Goal: Check status: Check status

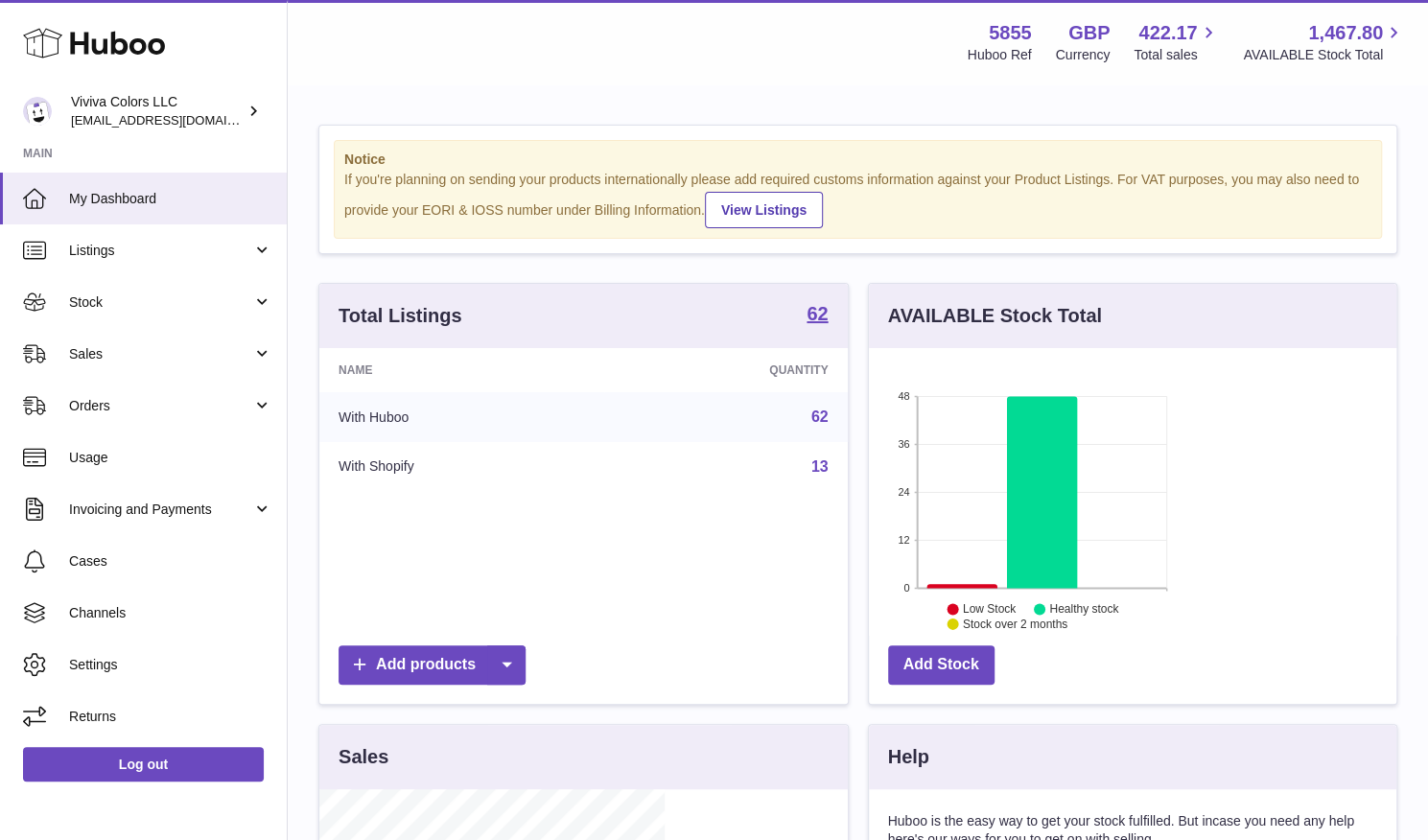
scroll to position [299, 345]
click at [138, 372] on link "Sales" at bounding box center [143, 354] width 286 height 52
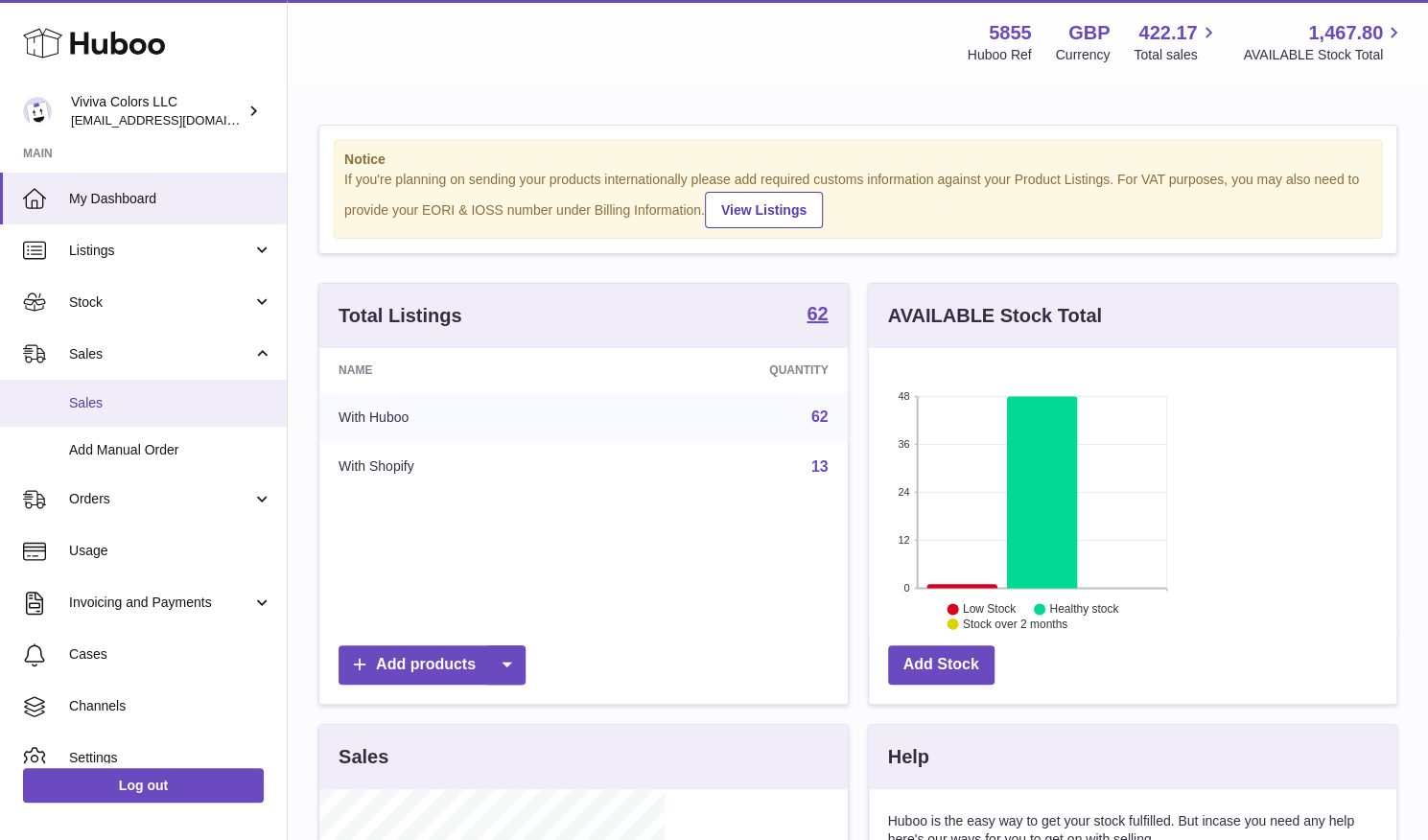
click at [140, 419] on link "Sales" at bounding box center [143, 403] width 286 height 47
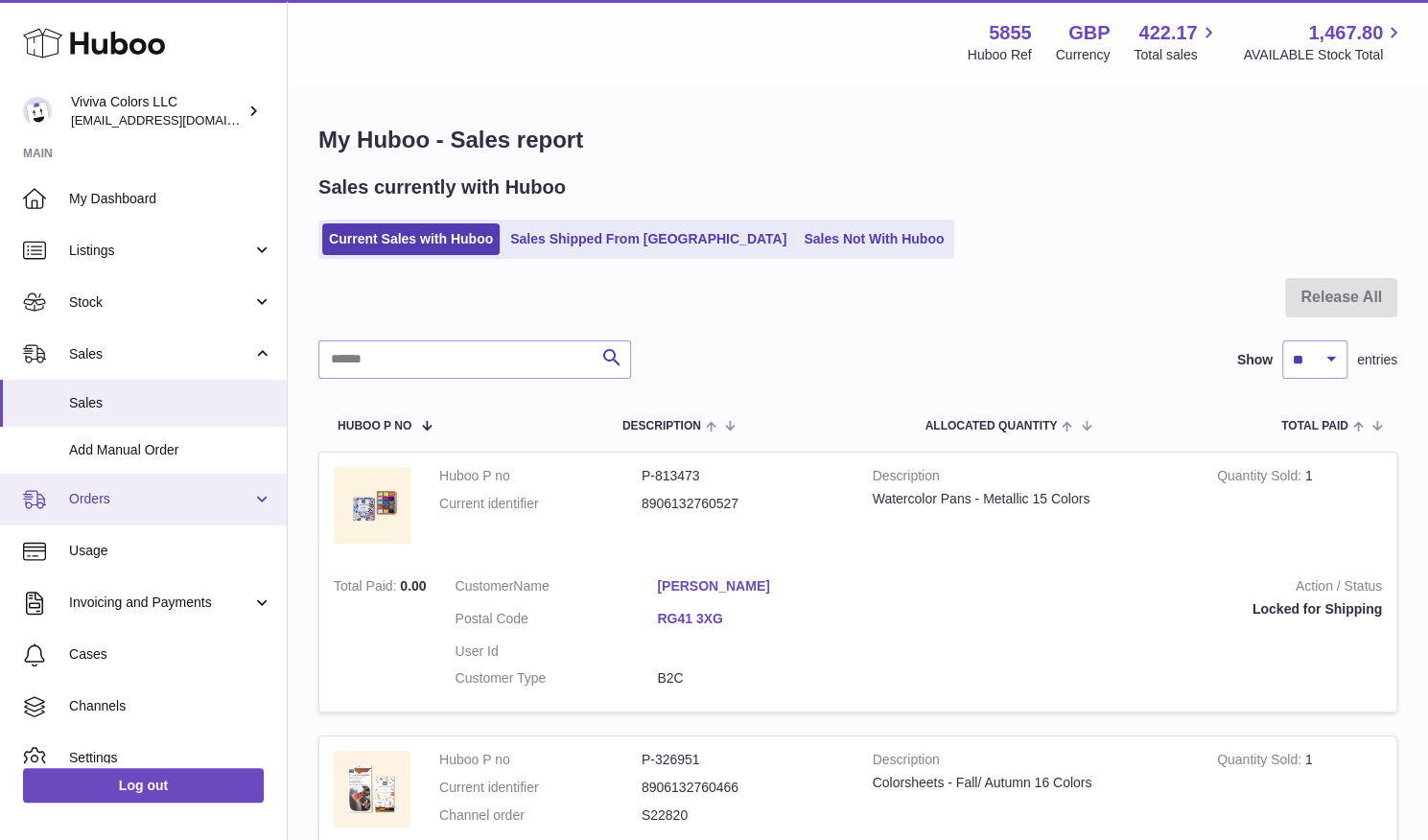
click at [124, 493] on span "Orders" at bounding box center [160, 499] width 183 height 18
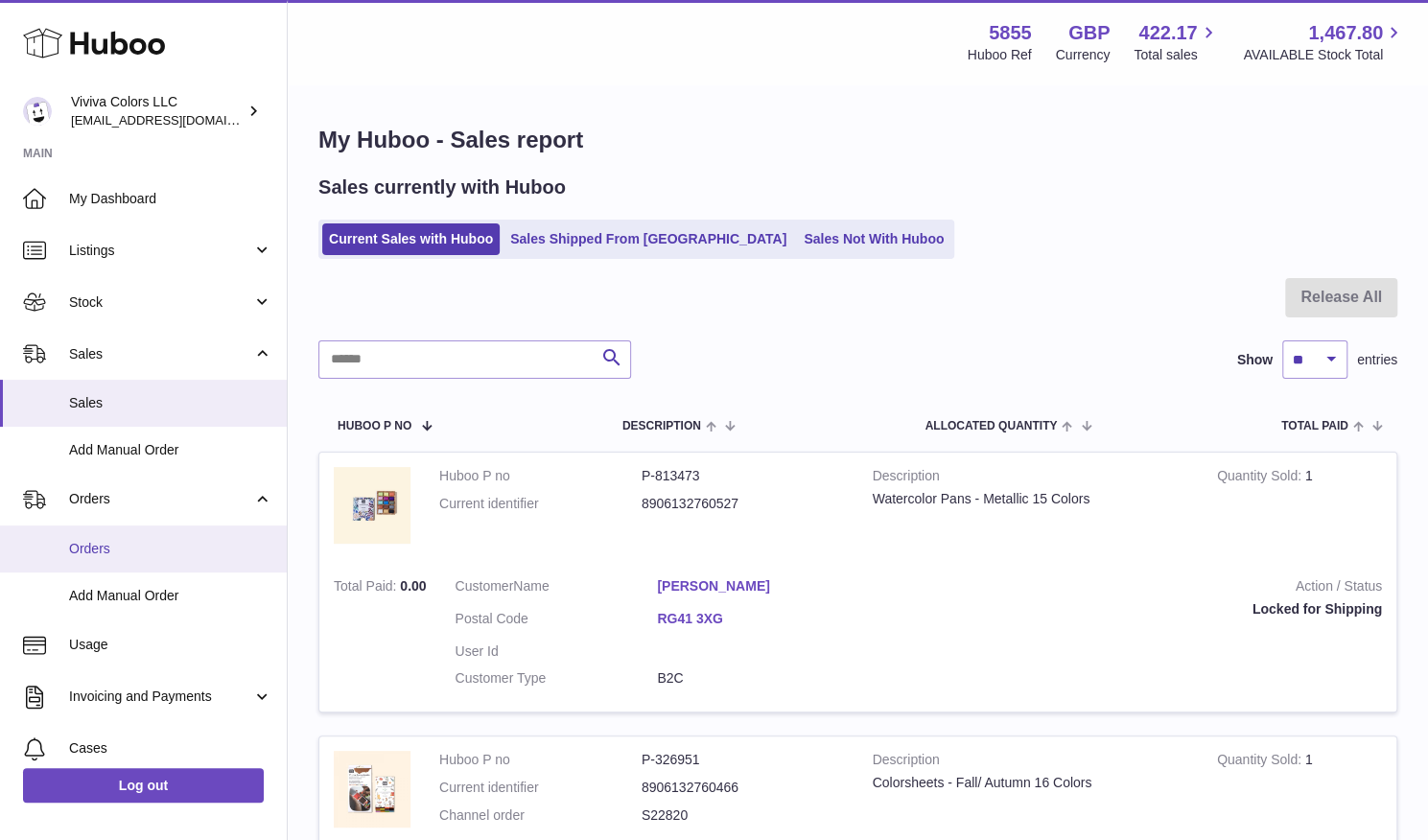
click at [124, 542] on span "Orders" at bounding box center [170, 549] width 203 height 18
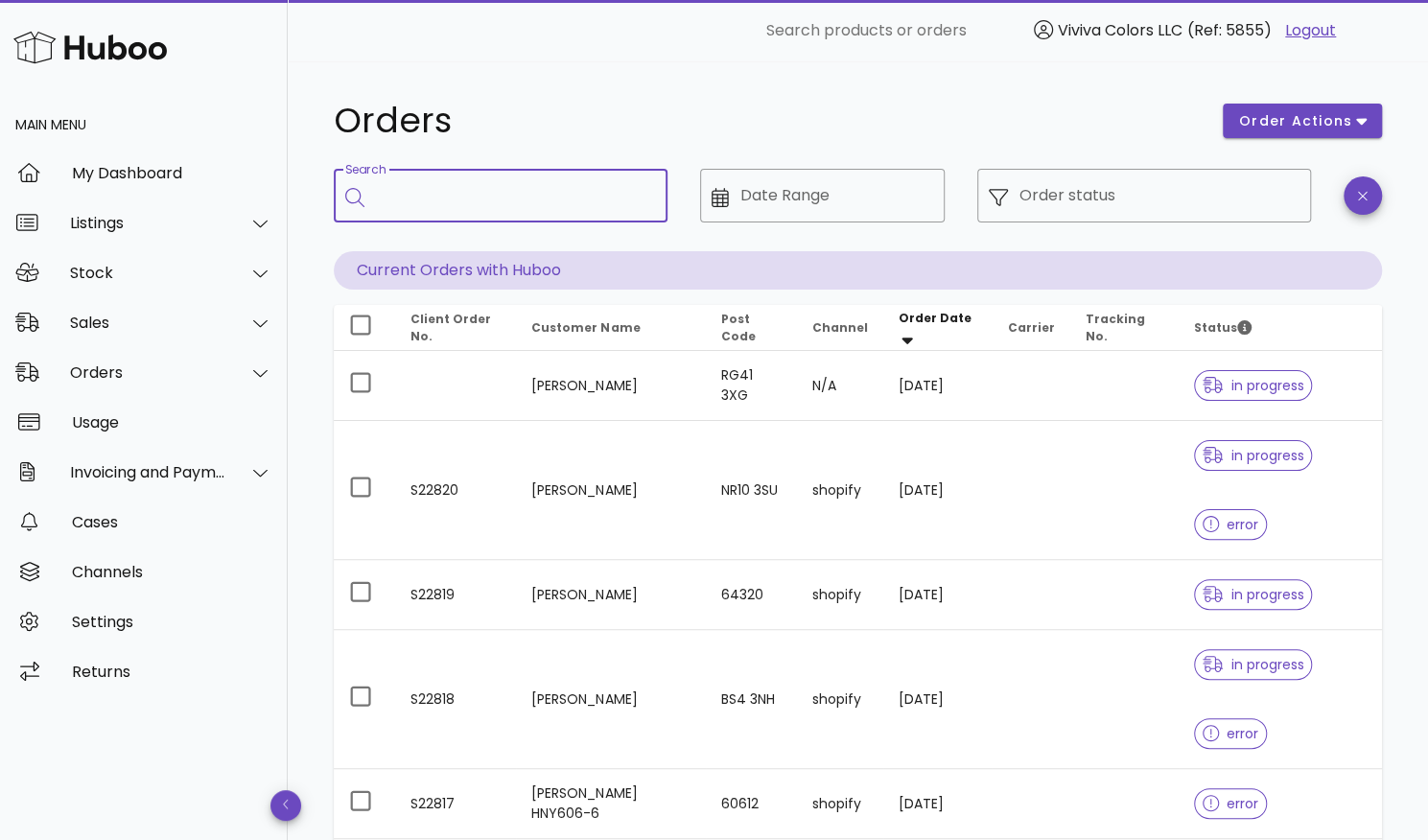
click at [511, 194] on input "Search" at bounding box center [514, 195] width 276 height 31
paste input "******"
type input "******"
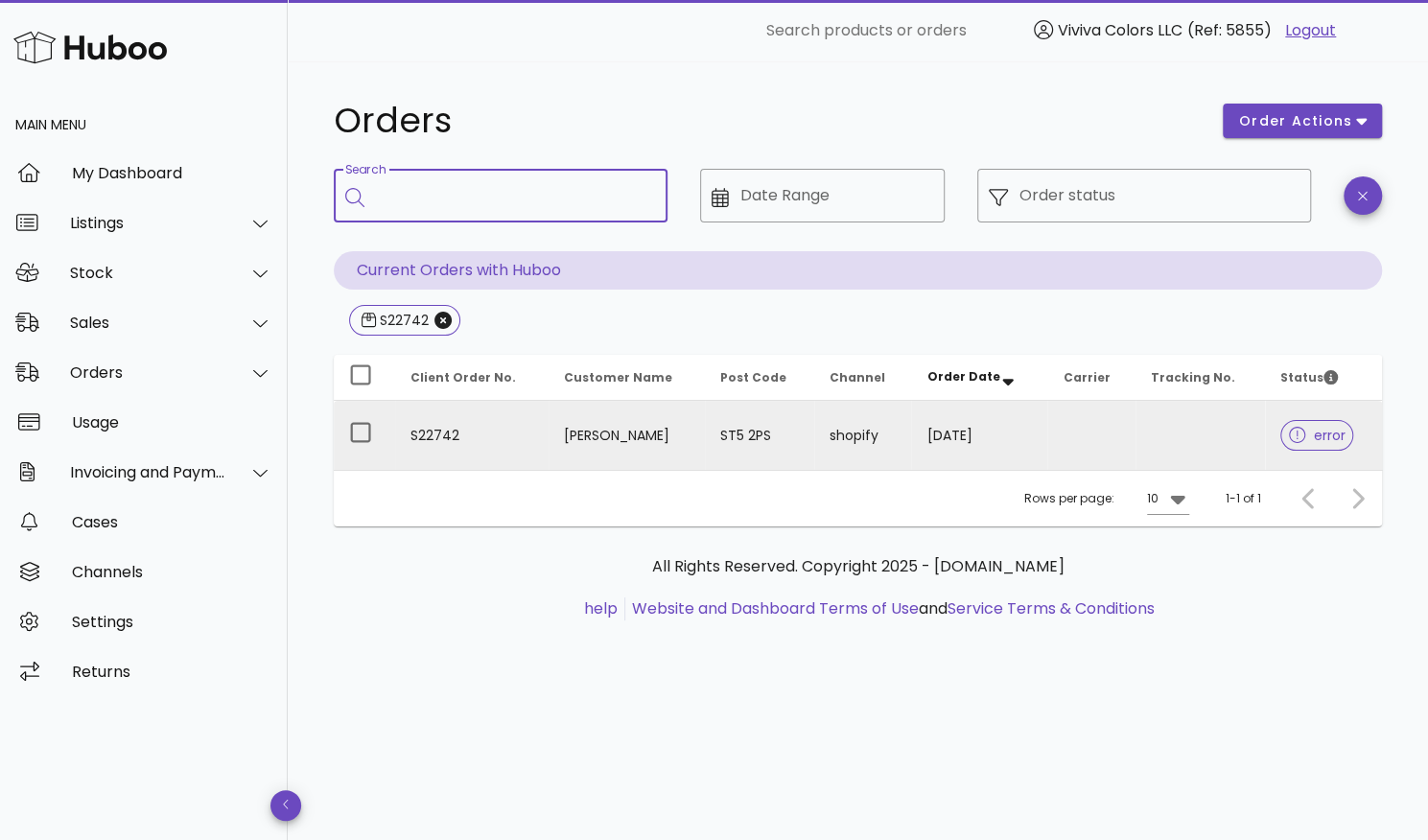
click at [432, 431] on td "S22742" at bounding box center [471, 434] width 153 height 69
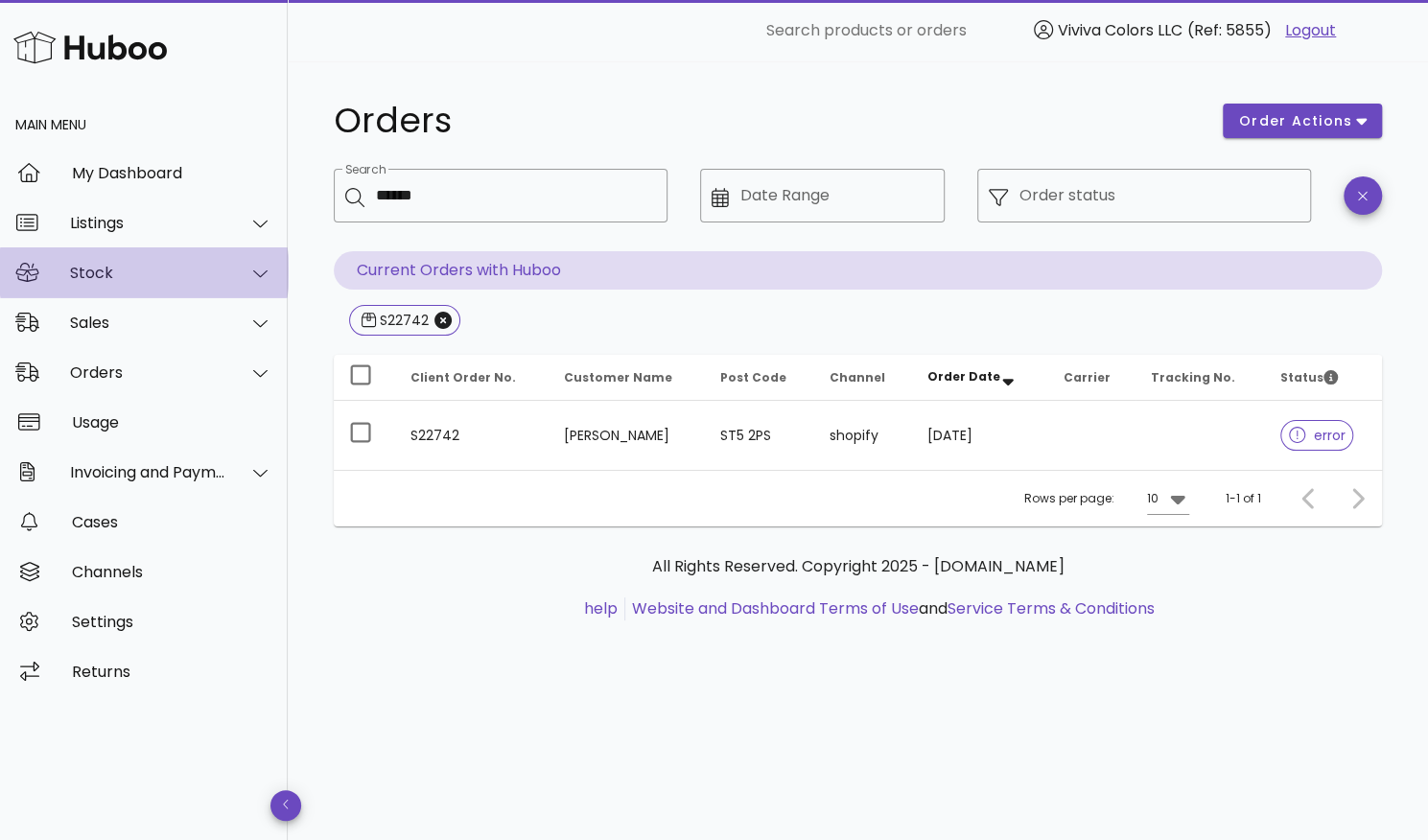
click at [129, 284] on div "Stock" at bounding box center [143, 272] width 287 height 50
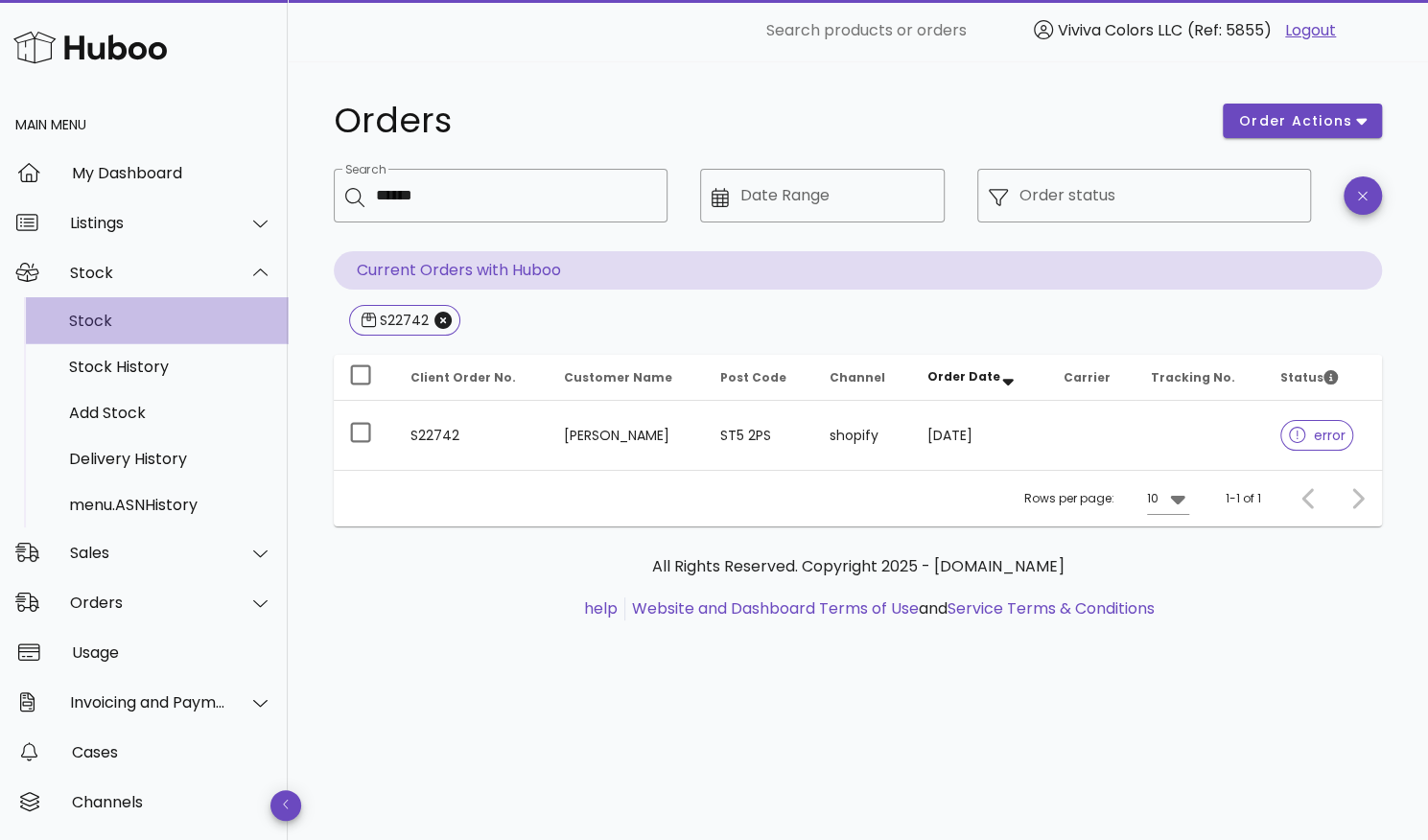
click at [122, 331] on div "Stock" at bounding box center [170, 320] width 203 height 41
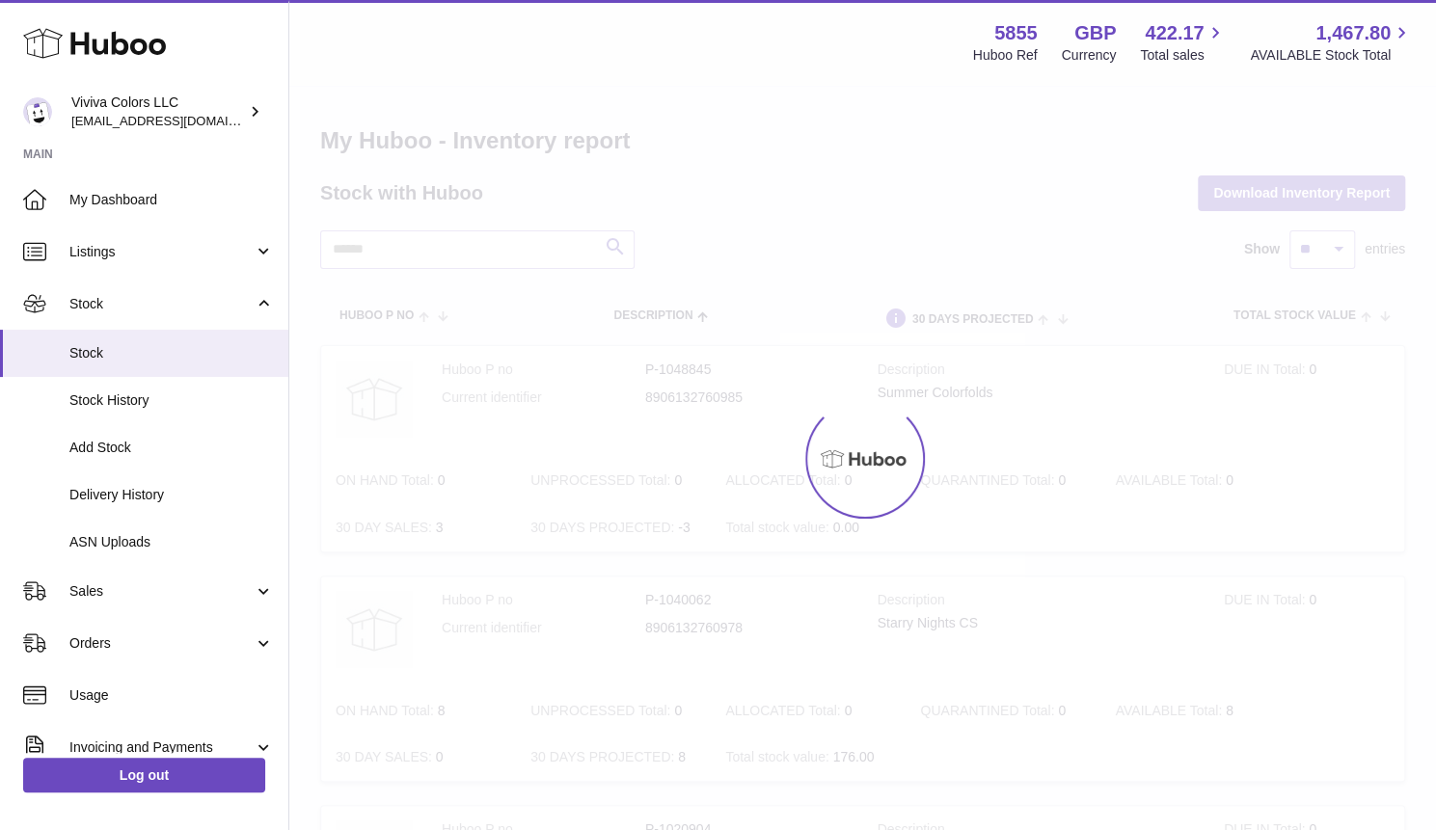
click at [483, 252] on div at bounding box center [862, 459] width 1147 height 744
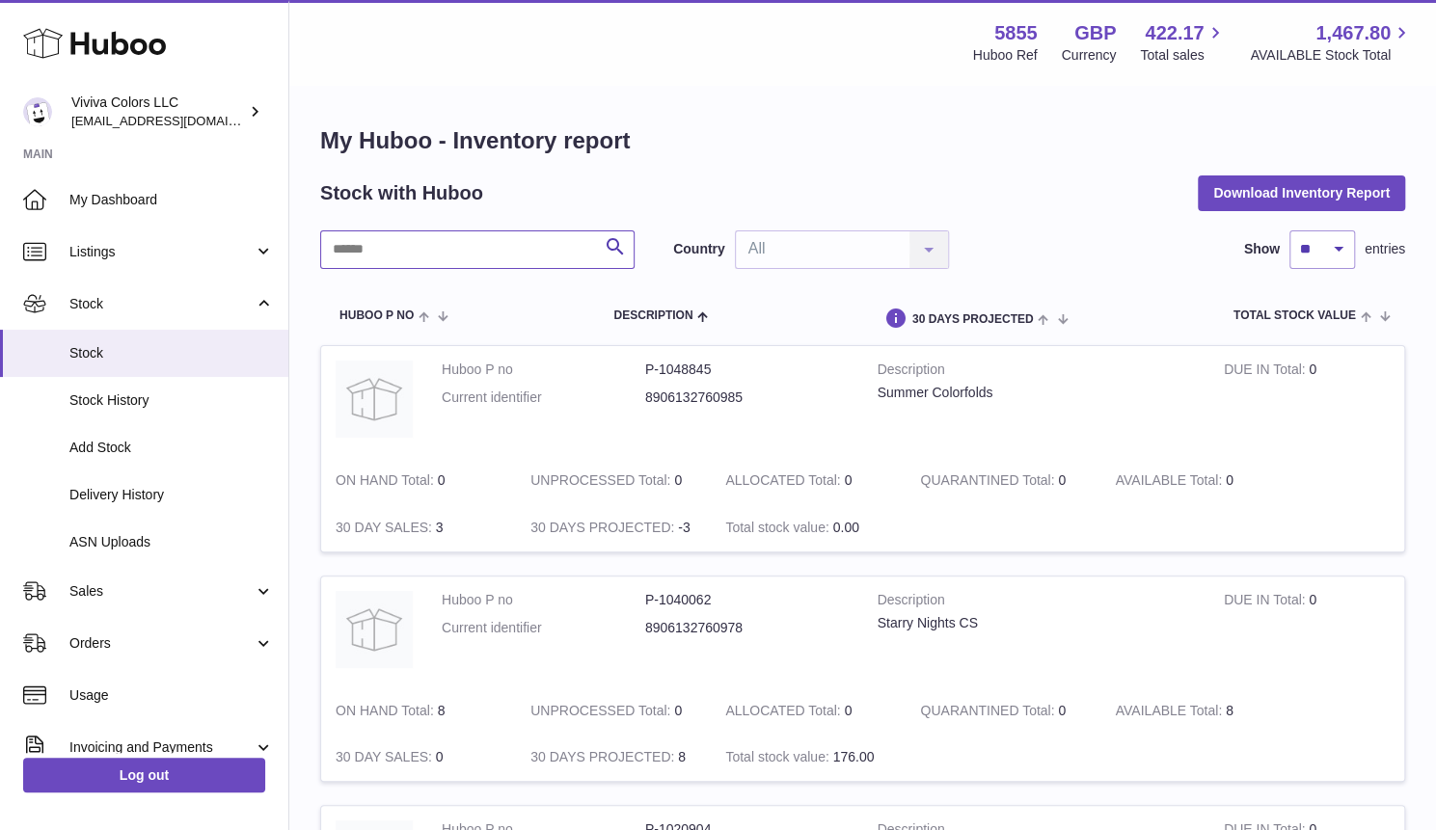
click at [483, 252] on input "text" at bounding box center [477, 250] width 314 height 39
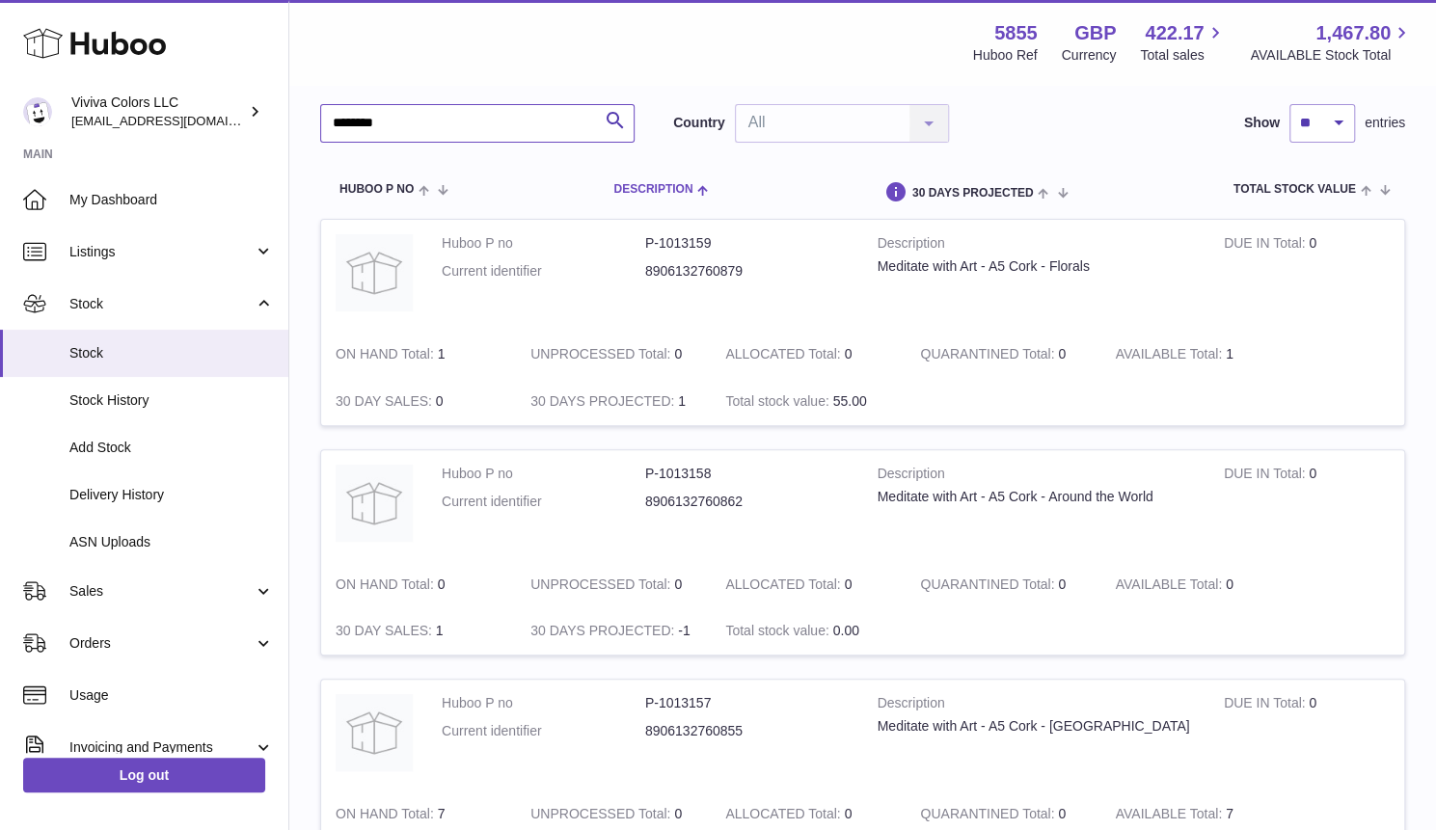
scroll to position [126, 0]
type input "*"
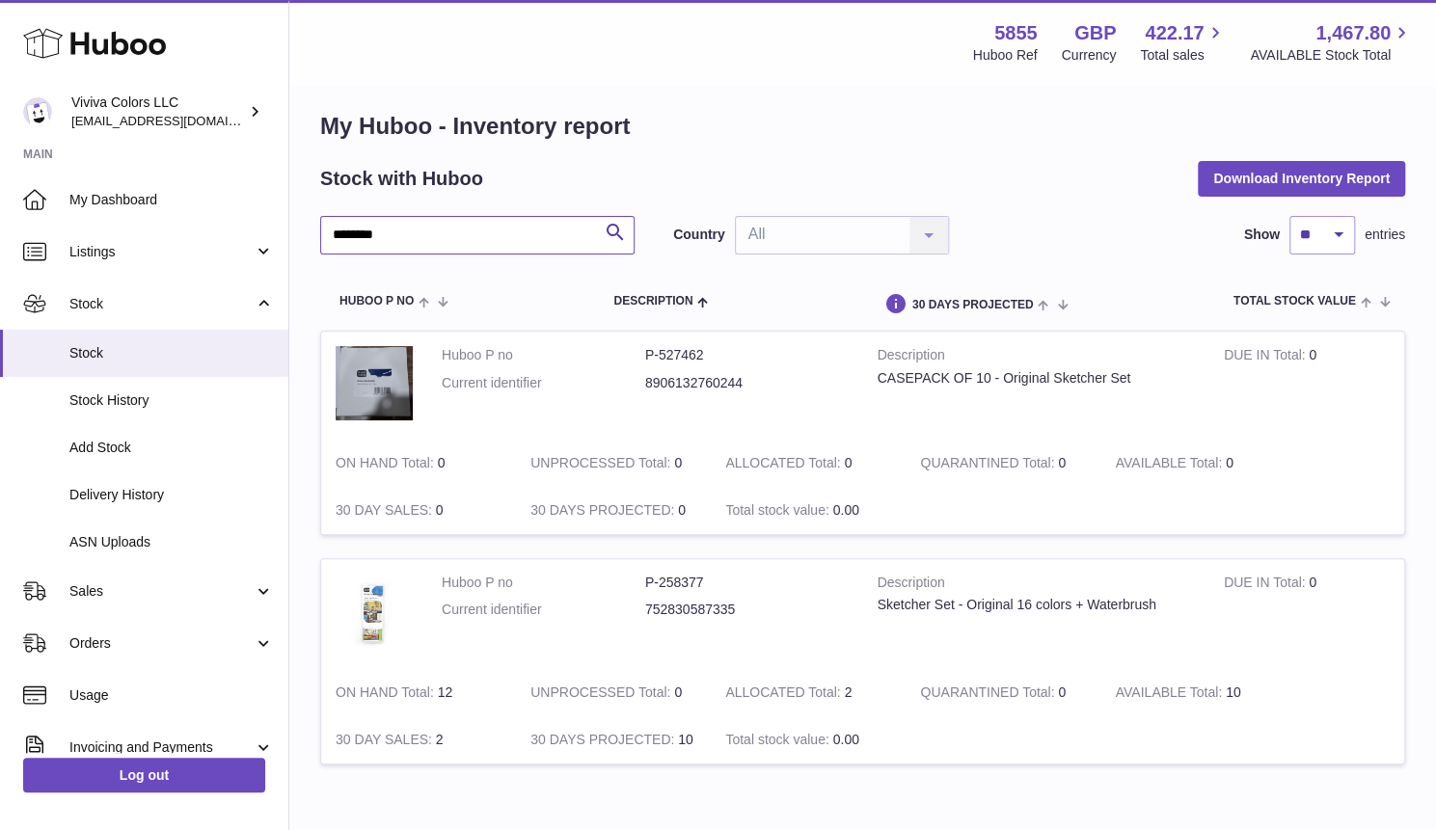
scroll to position [14, 0]
type input "********"
click at [122, 589] on span "Sales" at bounding box center [161, 592] width 184 height 18
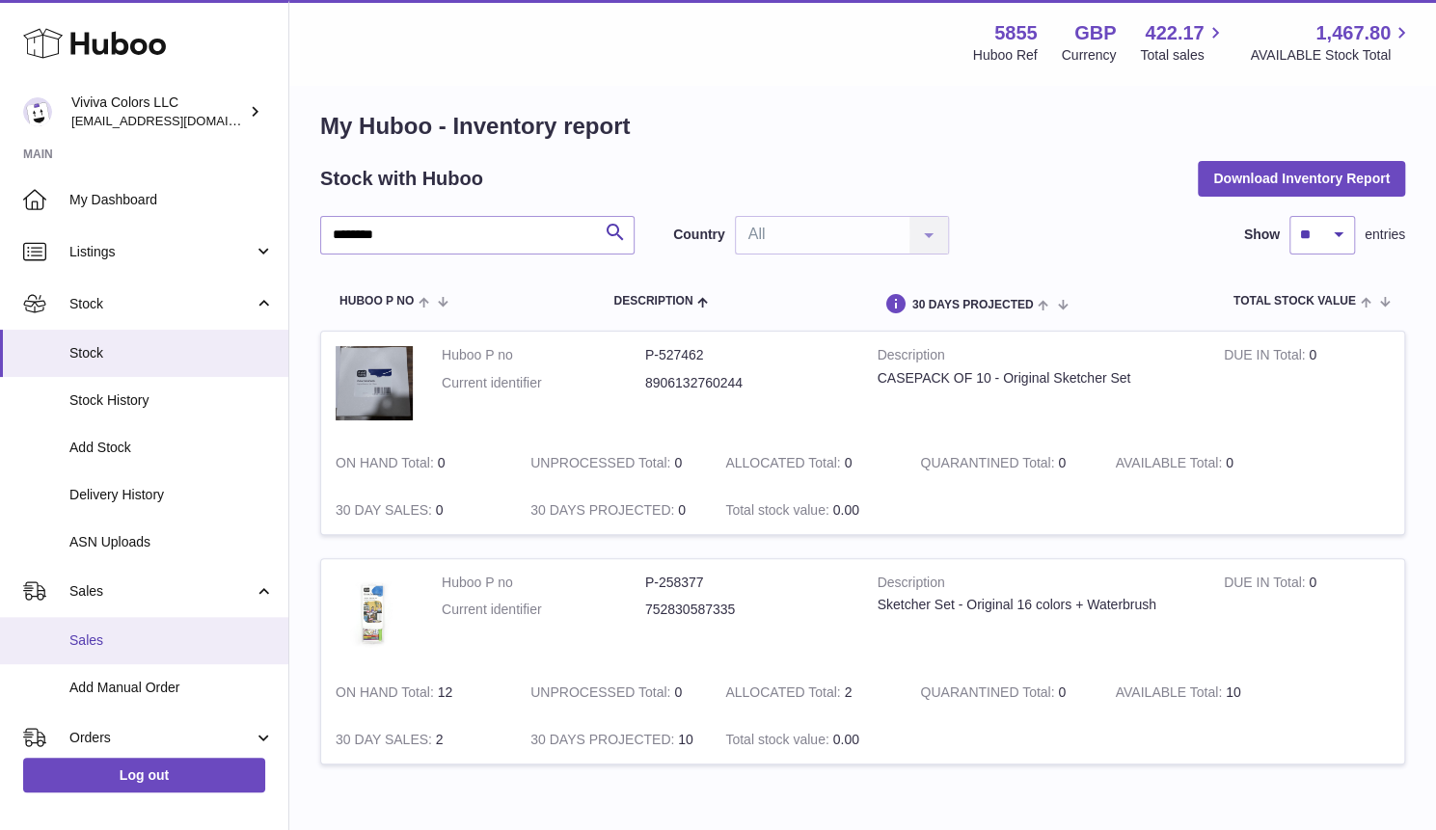
click at [139, 644] on span "Sales" at bounding box center [171, 641] width 204 height 18
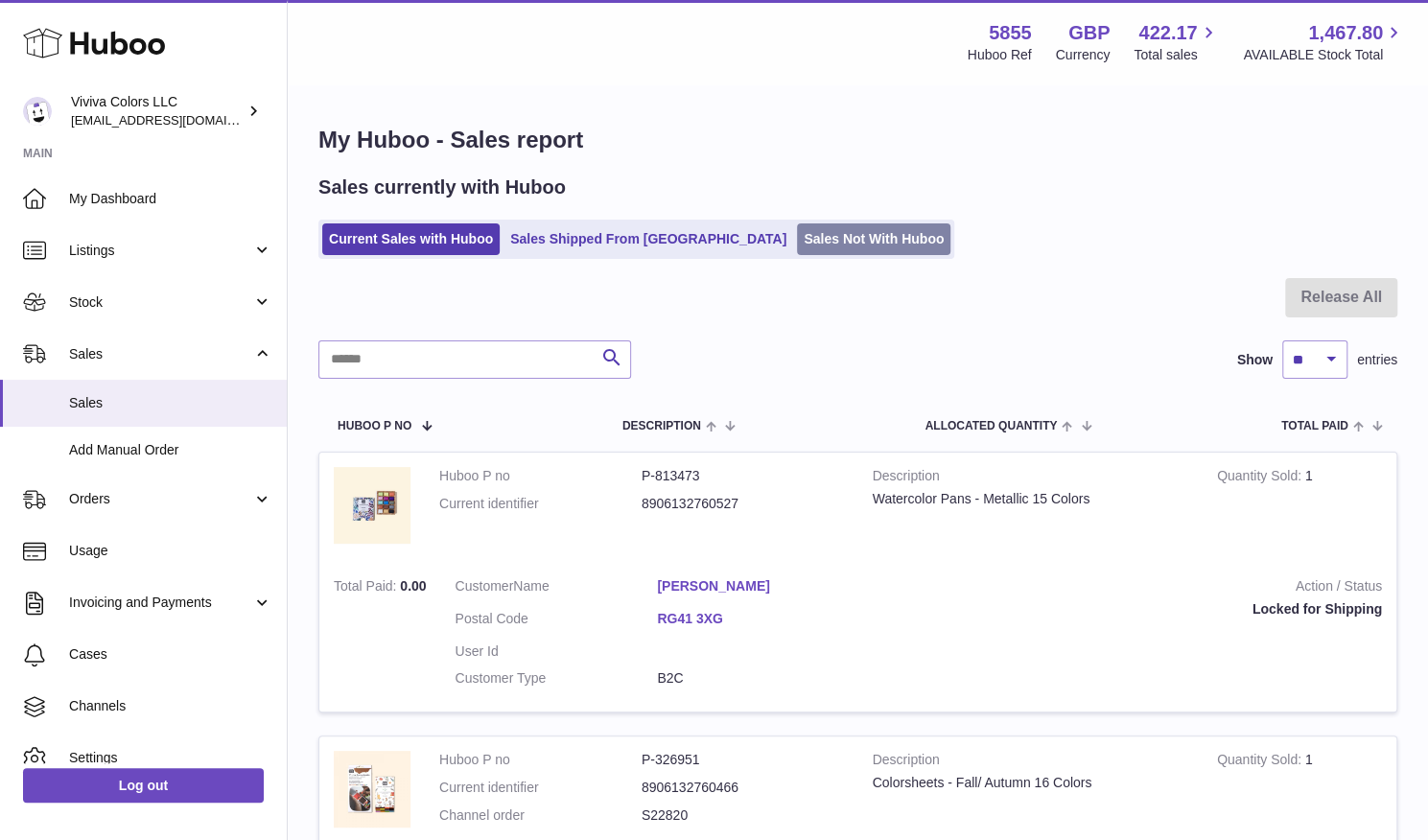
click at [797, 238] on link "Sales Not With Huboo" at bounding box center [873, 240] width 153 height 32
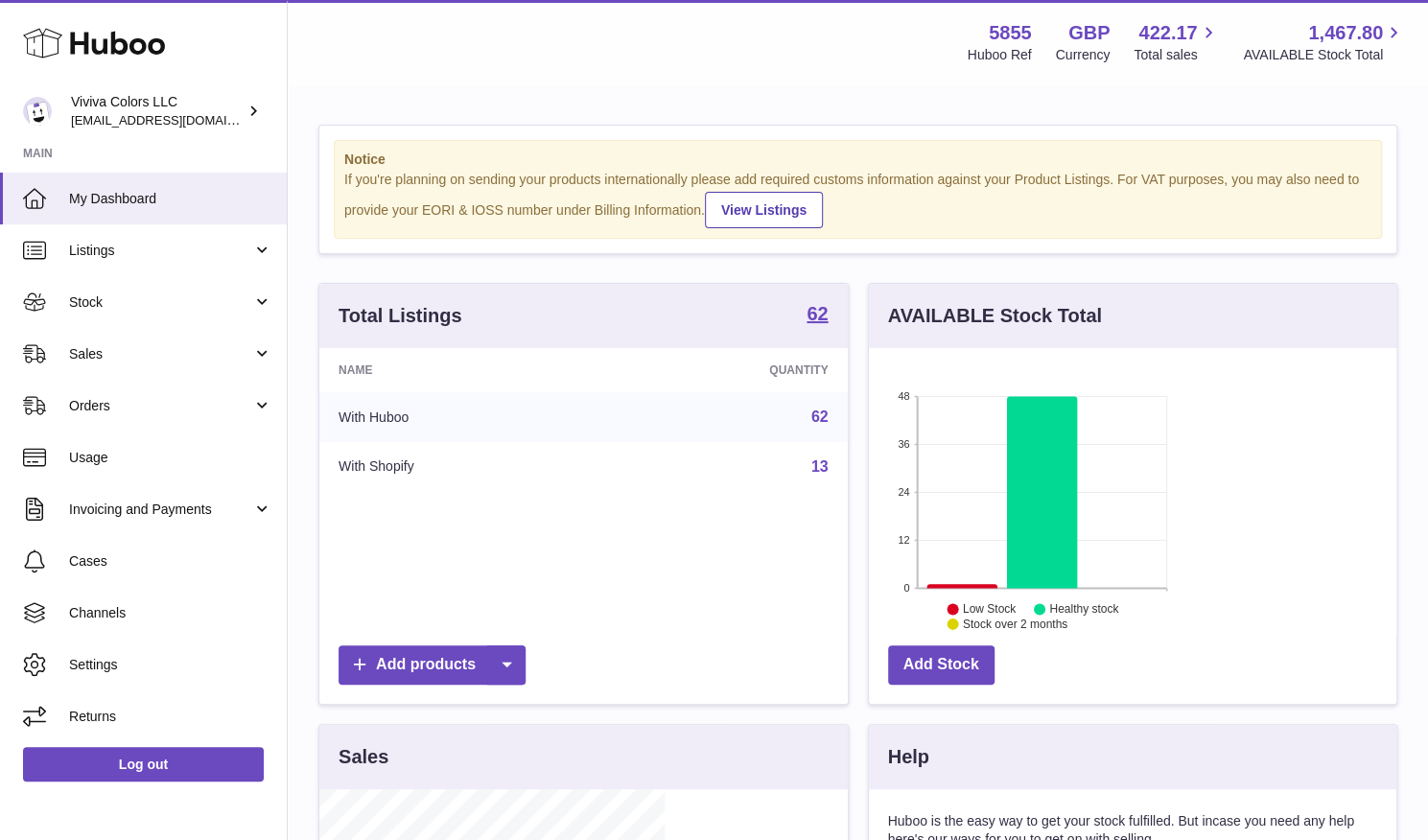
scroll to position [299, 345]
click at [122, 315] on link "Stock" at bounding box center [143, 302] width 286 height 52
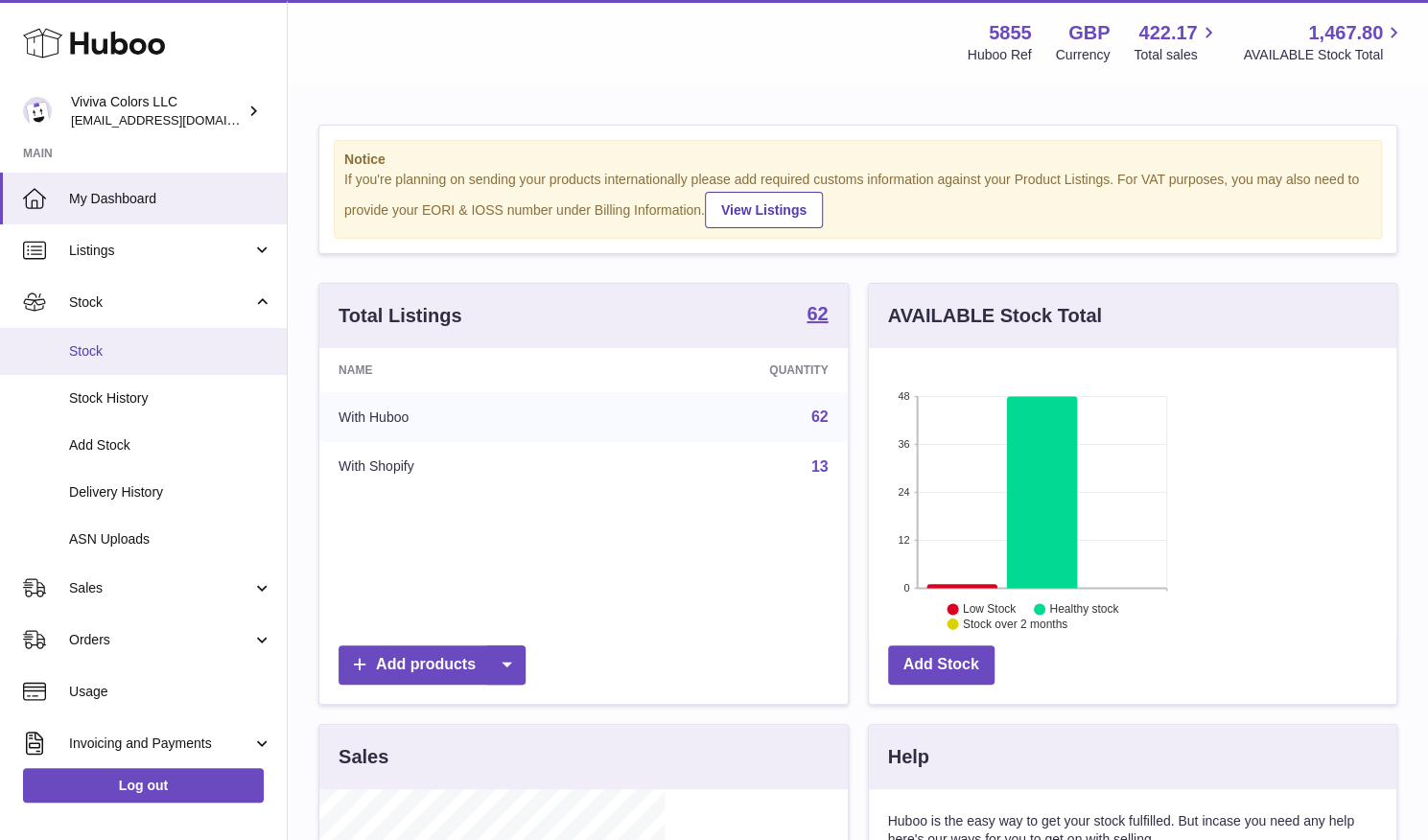
click at [128, 346] on span "Stock" at bounding box center [170, 351] width 203 height 18
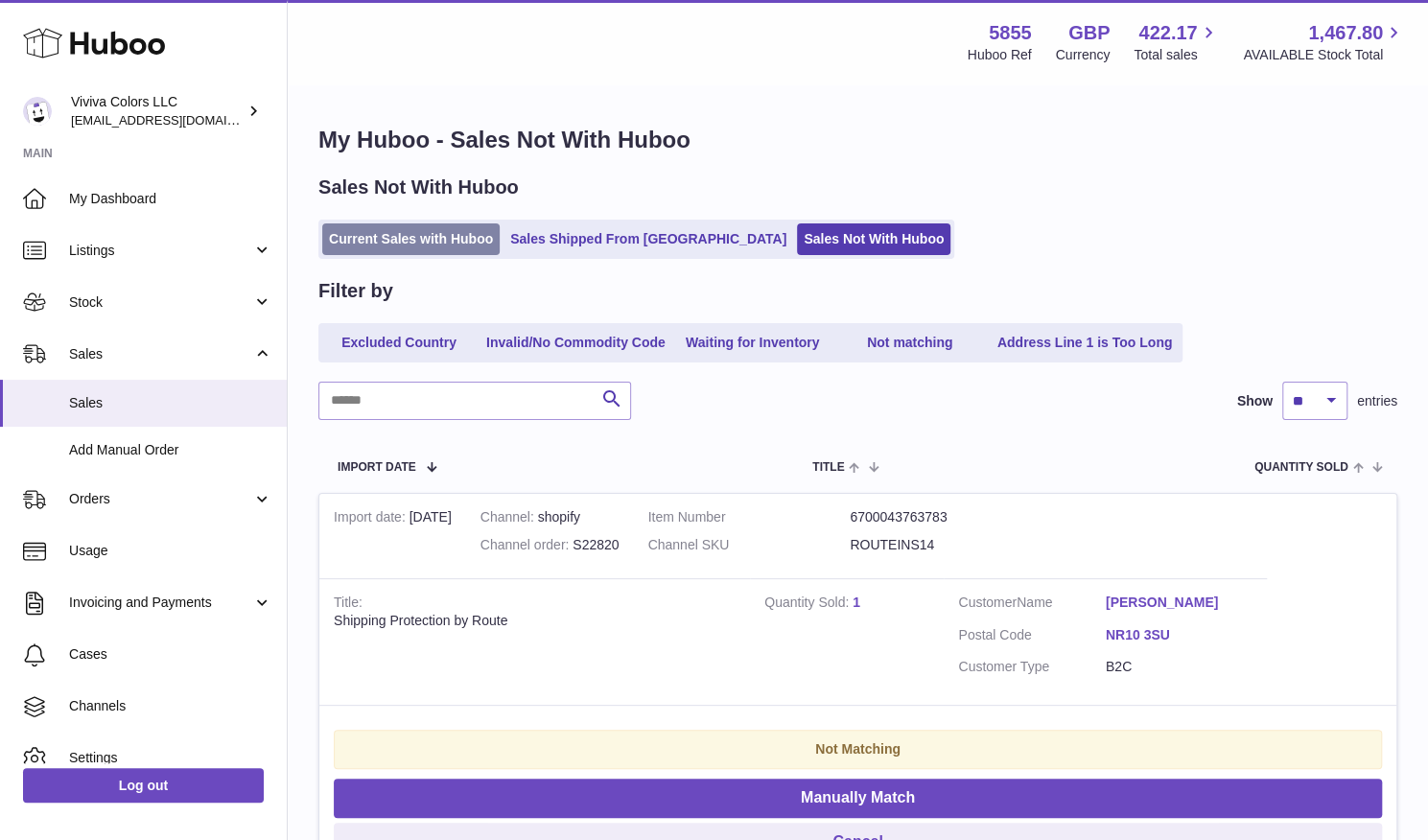
click at [463, 250] on link "Current Sales with Huboo" at bounding box center [411, 240] width 177 height 32
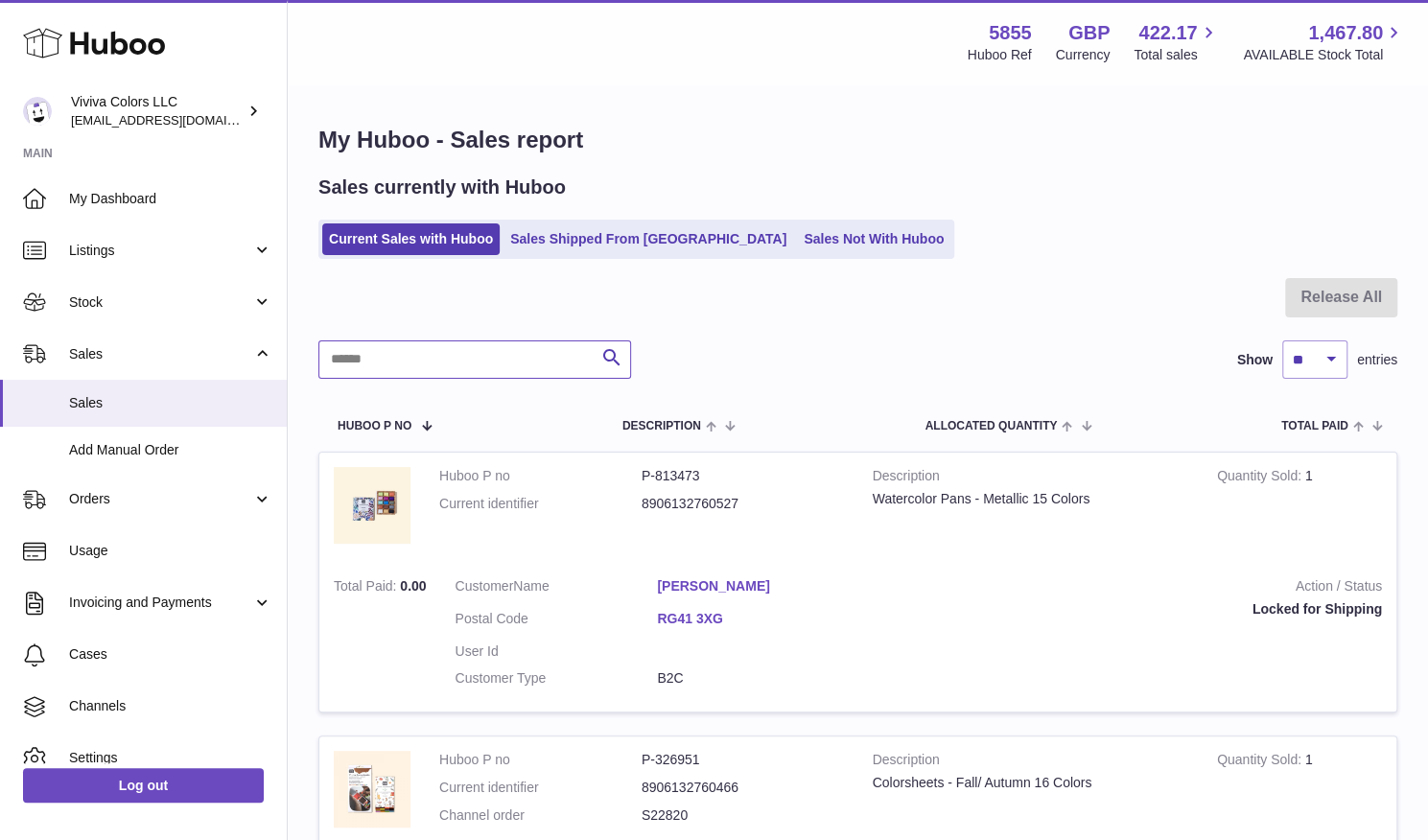
click at [499, 371] on input "text" at bounding box center [474, 359] width 312 height 39
paste input "******"
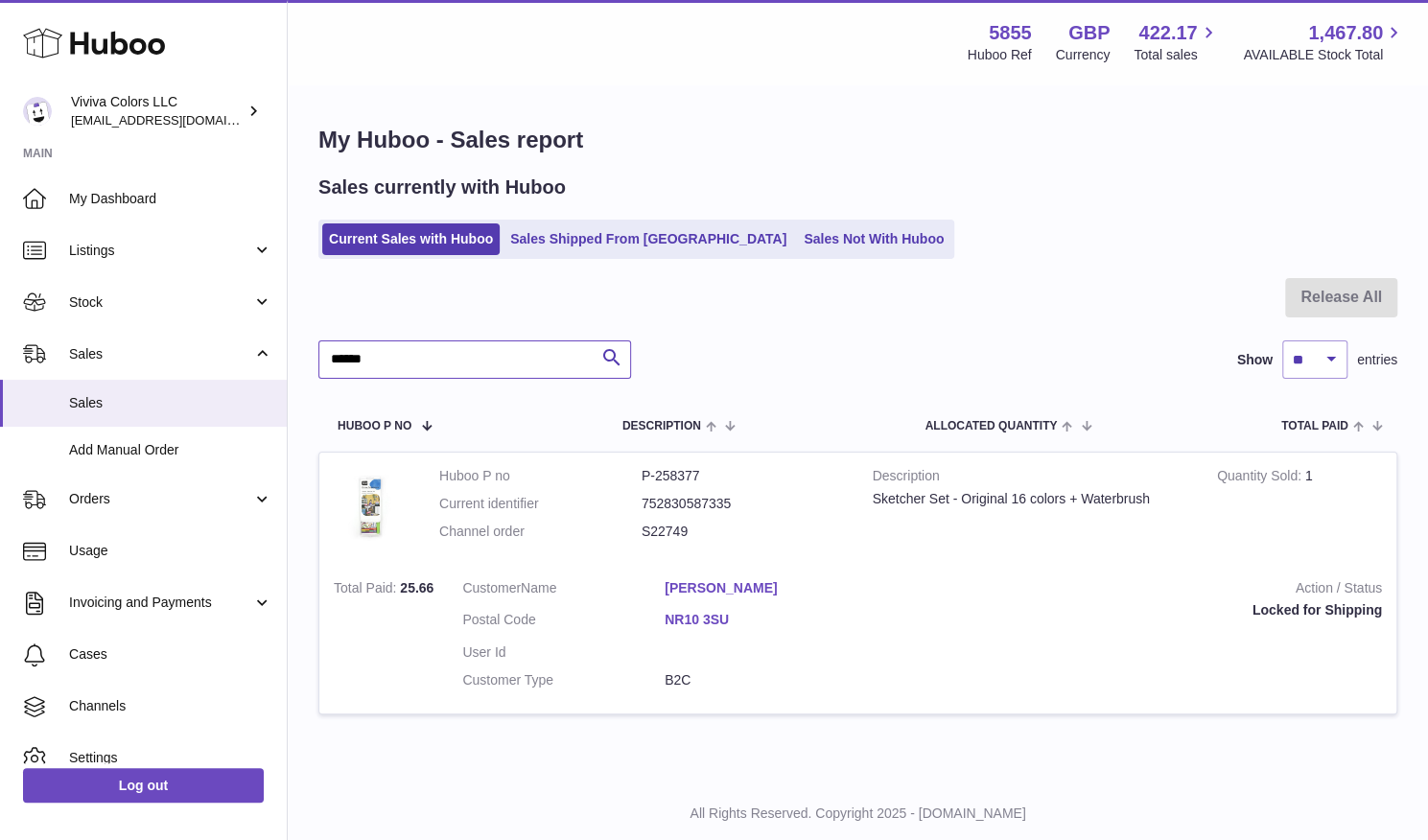
drag, startPoint x: 466, startPoint y: 371, endPoint x: 317, endPoint y: 349, distance: 150.6
click at [317, 349] on div "My Huboo - Sales report Sales currently with Huboo Current Sales with Huboo Sal…" at bounding box center [857, 430] width 1141 height 689
paste input "text"
drag, startPoint x: 441, startPoint y: 361, endPoint x: 285, endPoint y: 344, distance: 156.9
click at [285, 344] on div "Huboo Viviva Colors LLC admin@vivivacolors.com Main My Dashboard Listings Not w…" at bounding box center [714, 444] width 1428 height 889
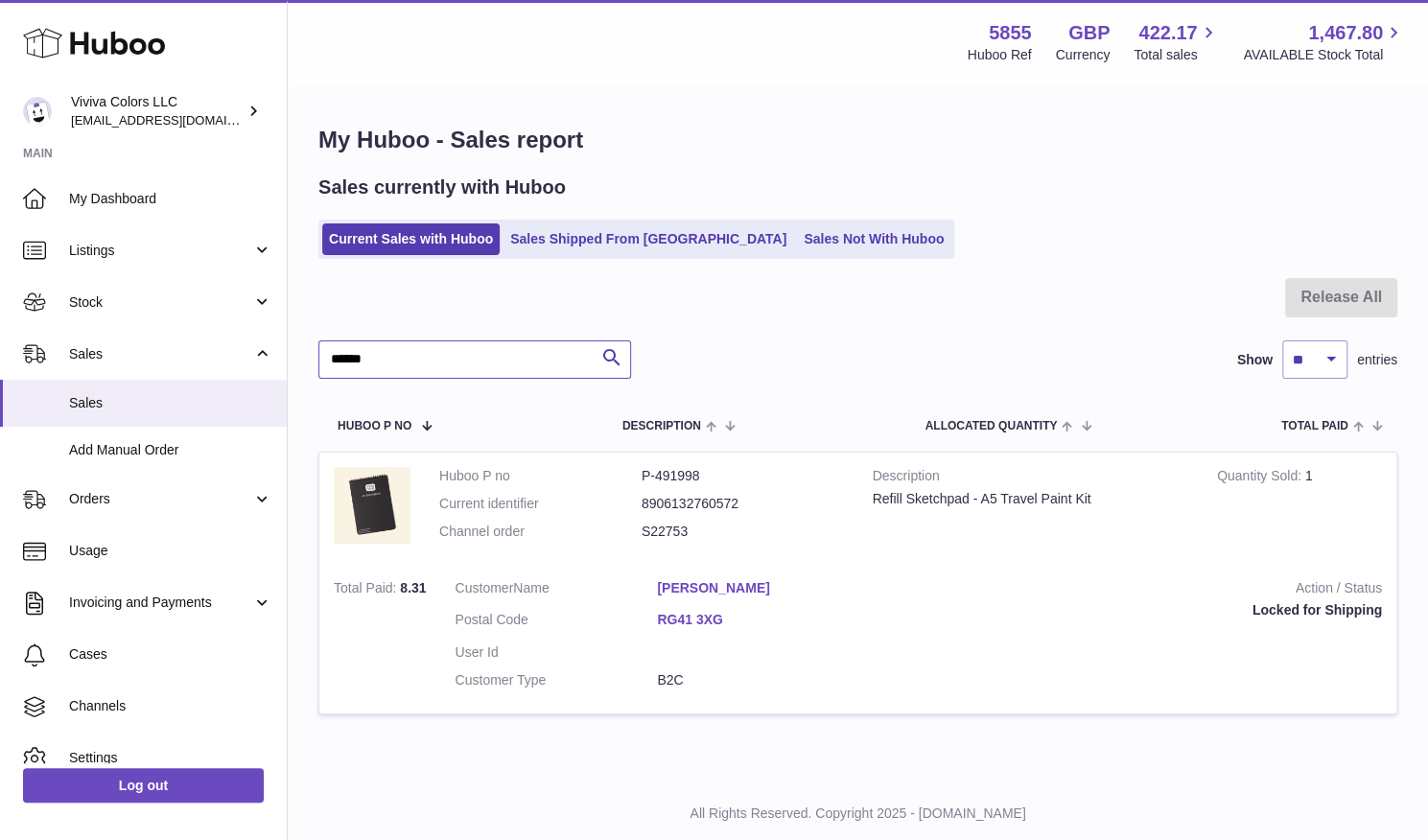
paste input "text"
paste input "*********"
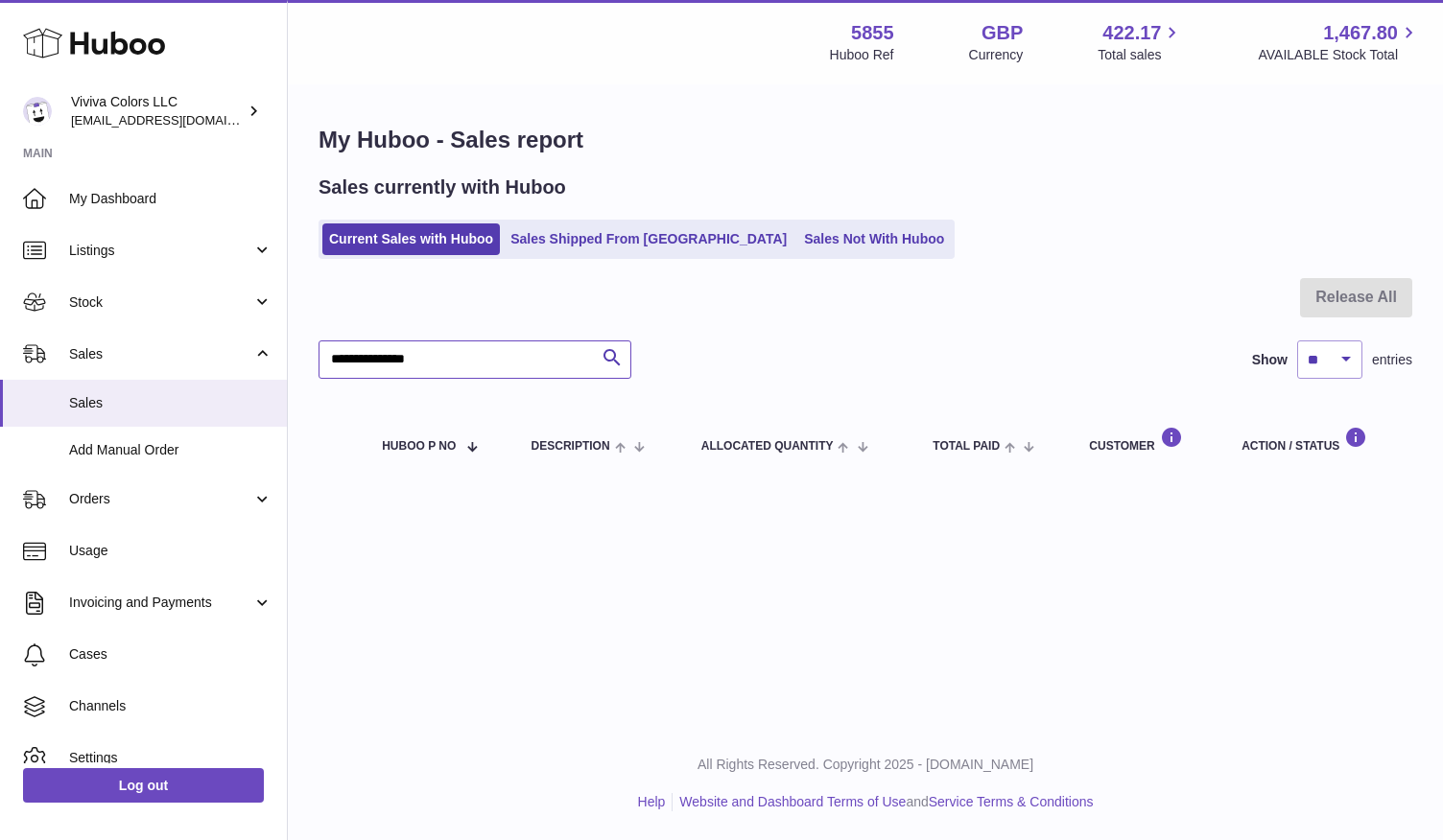
drag, startPoint x: 386, startPoint y: 362, endPoint x: 588, endPoint y: 358, distance: 202.0
click at [588, 358] on input "**********" at bounding box center [474, 359] width 312 height 39
drag, startPoint x: 419, startPoint y: 353, endPoint x: 282, endPoint y: 351, distance: 137.0
click at [282, 351] on div "Huboo Viviva Colors LLC admin@vivivacolors.com Main My Dashboard Listings Not w…" at bounding box center [721, 420] width 1443 height 840
paste input "text"
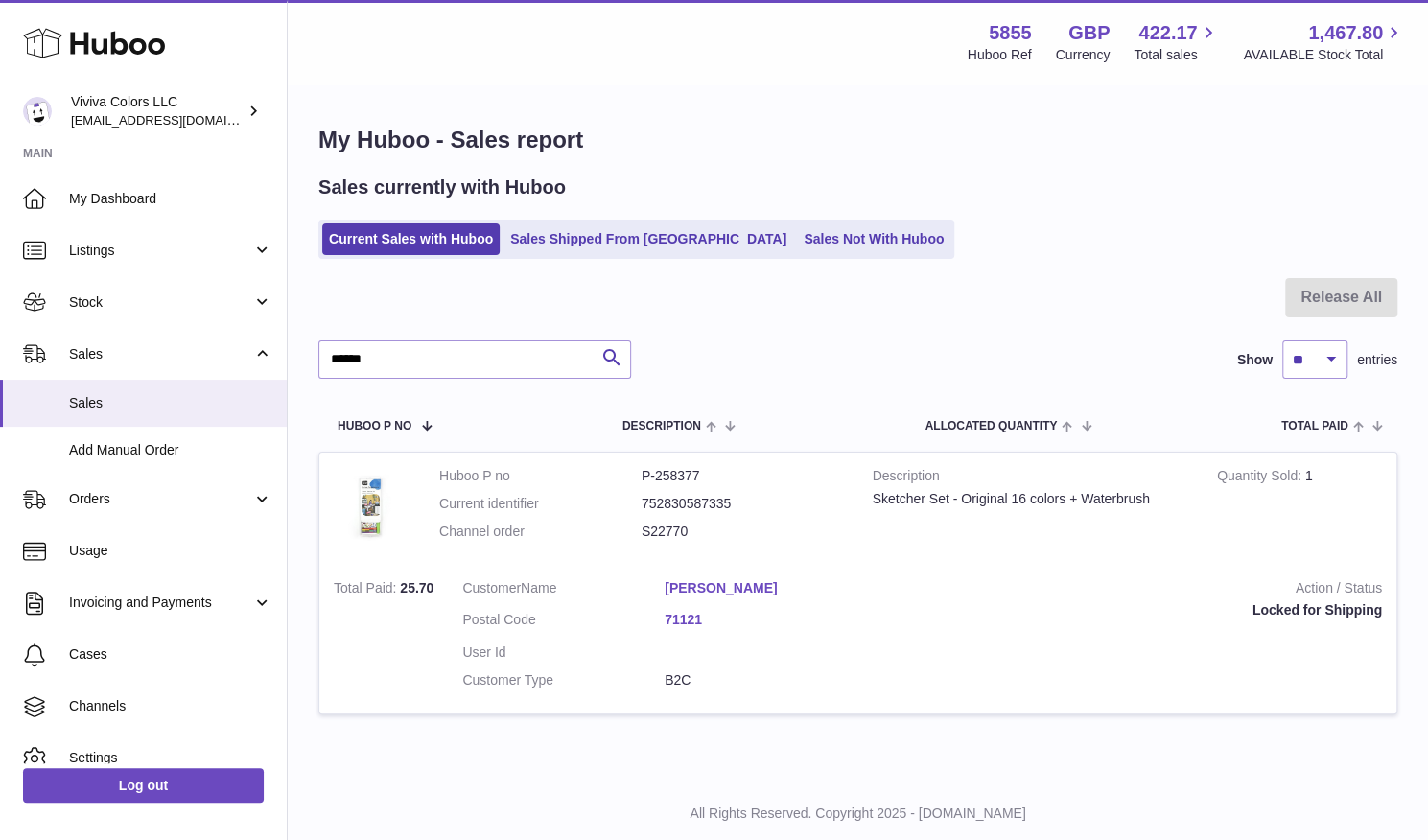
click at [867, 580] on link "[PERSON_NAME]" at bounding box center [766, 588] width 203 height 18
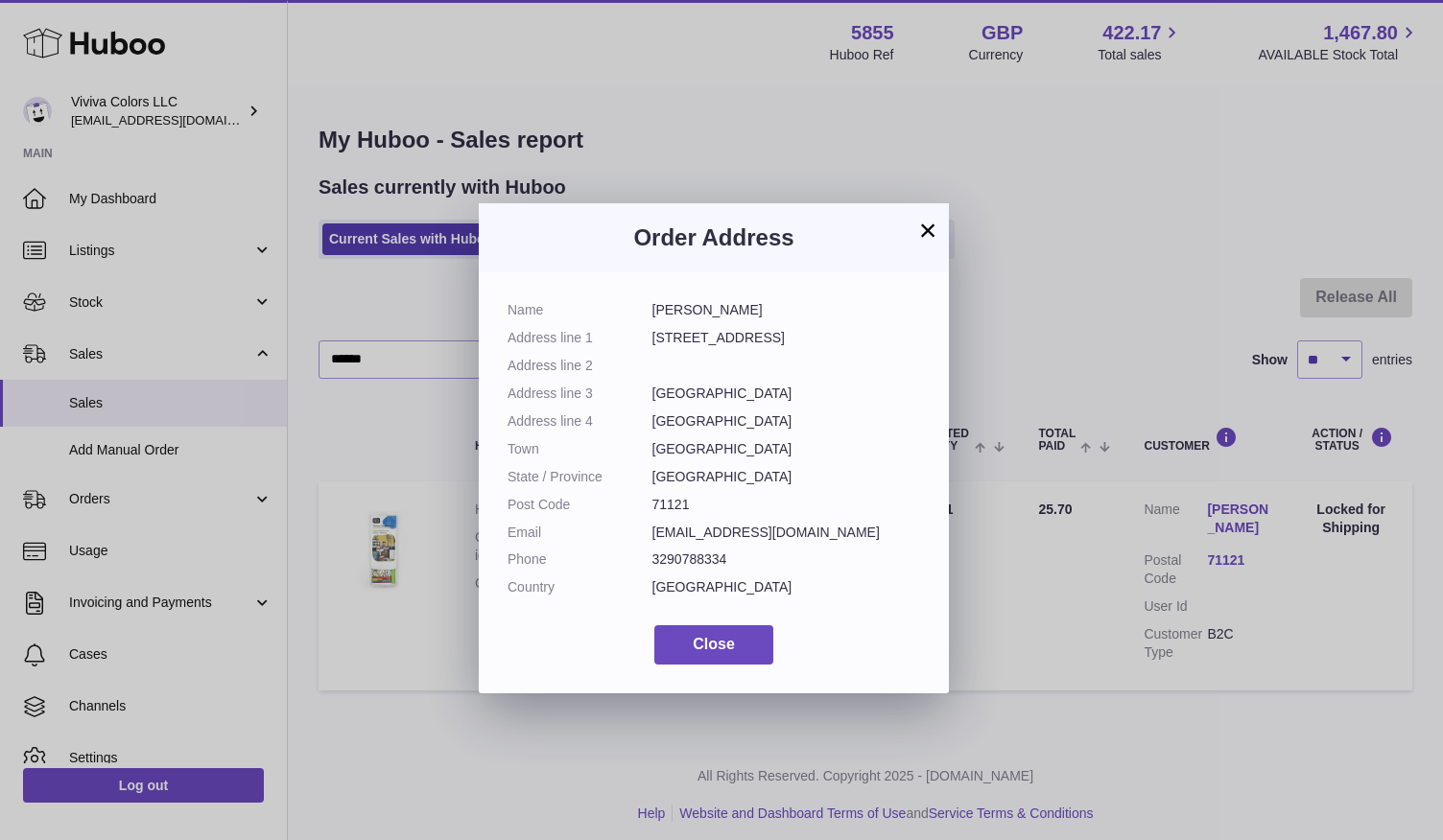
click at [928, 224] on button "×" at bounding box center [927, 230] width 23 height 23
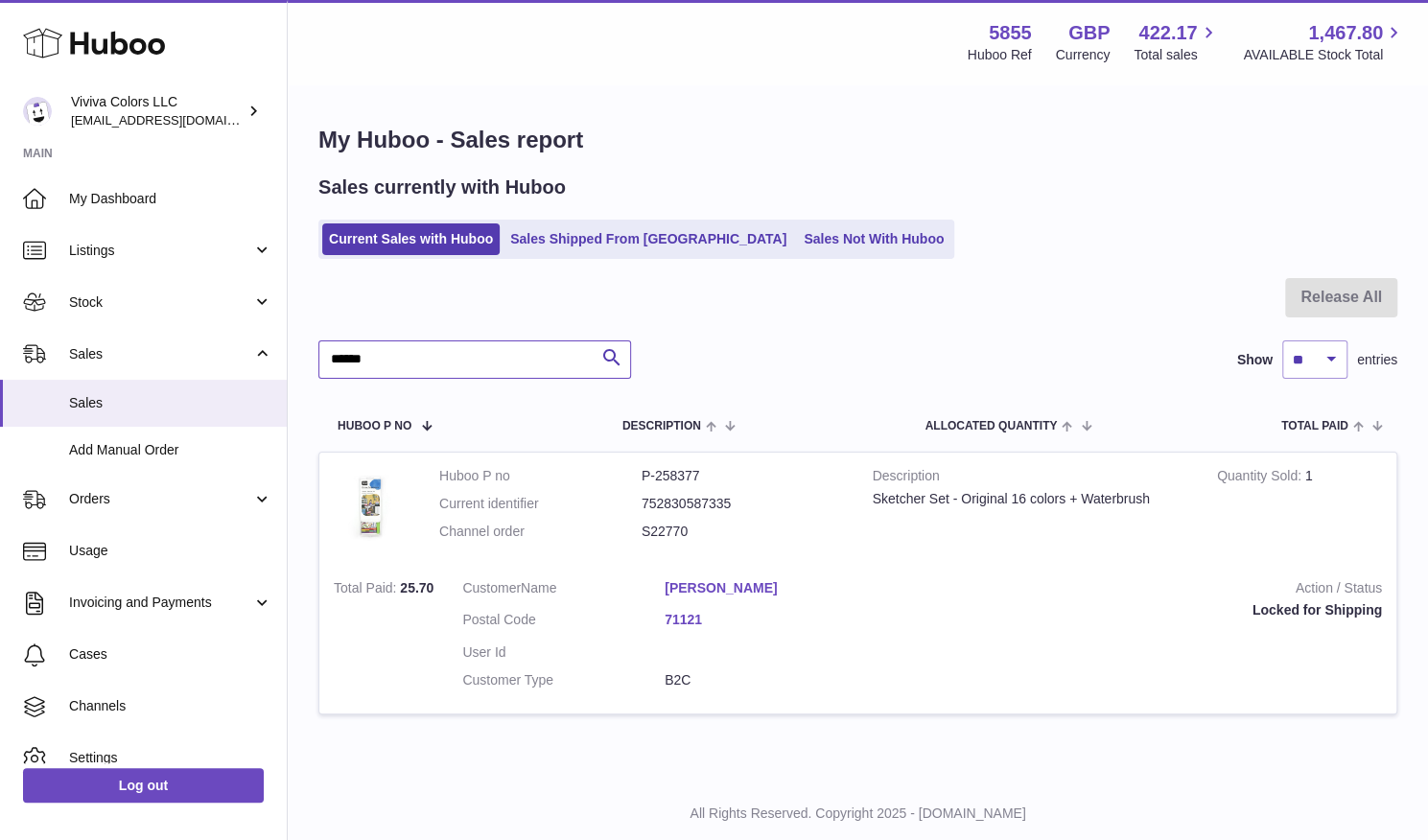
drag, startPoint x: 427, startPoint y: 369, endPoint x: 301, endPoint y: 388, distance: 127.4
click at [301, 388] on div "My Huboo - Sales report Sales currently with Huboo Current Sales with Huboo Sal…" at bounding box center [857, 430] width 1141 height 689
paste input "*********"
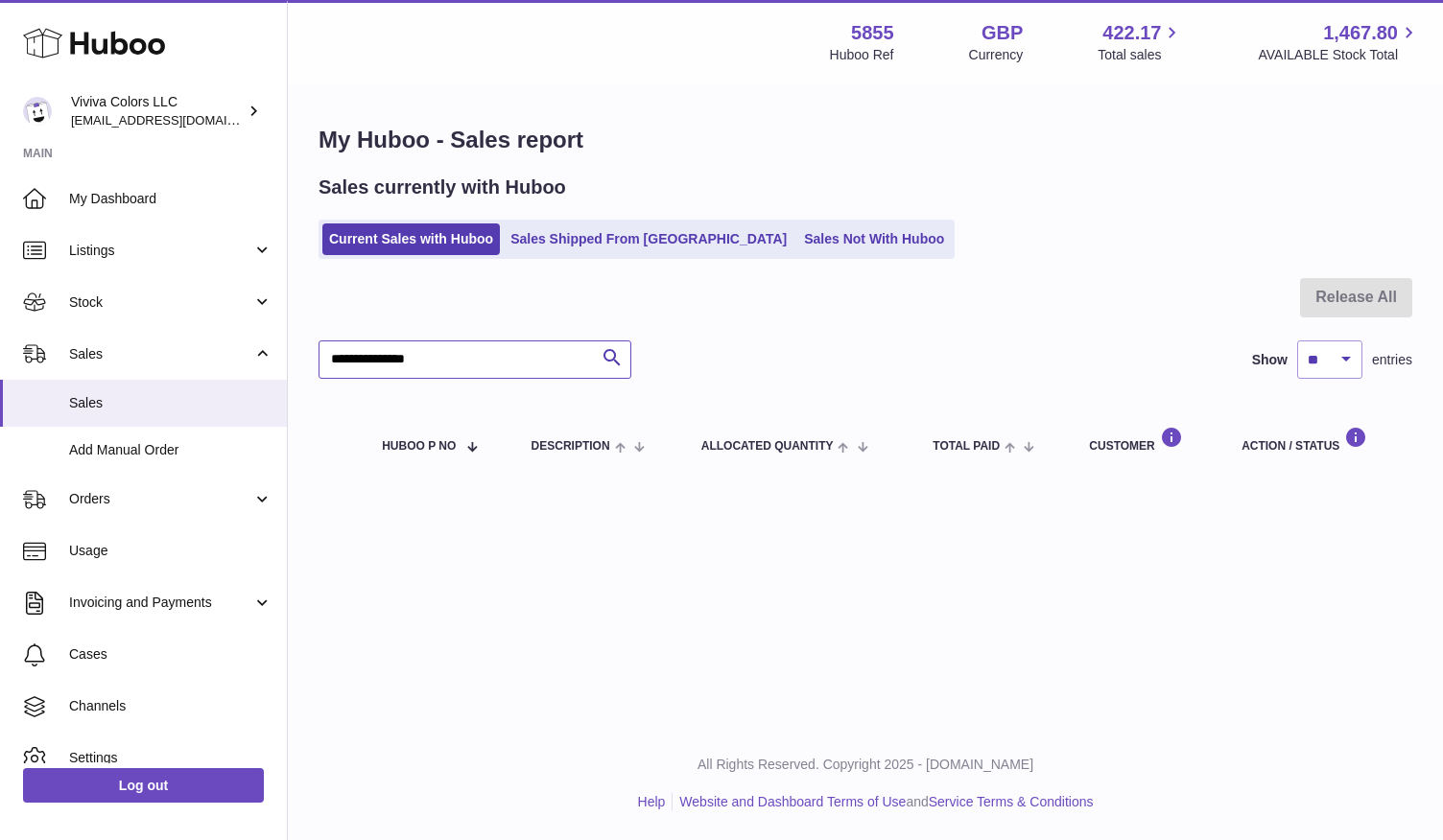
drag, startPoint x: 383, startPoint y: 360, endPoint x: 450, endPoint y: 364, distance: 67.1
click at [450, 364] on input "**********" at bounding box center [474, 359] width 312 height 39
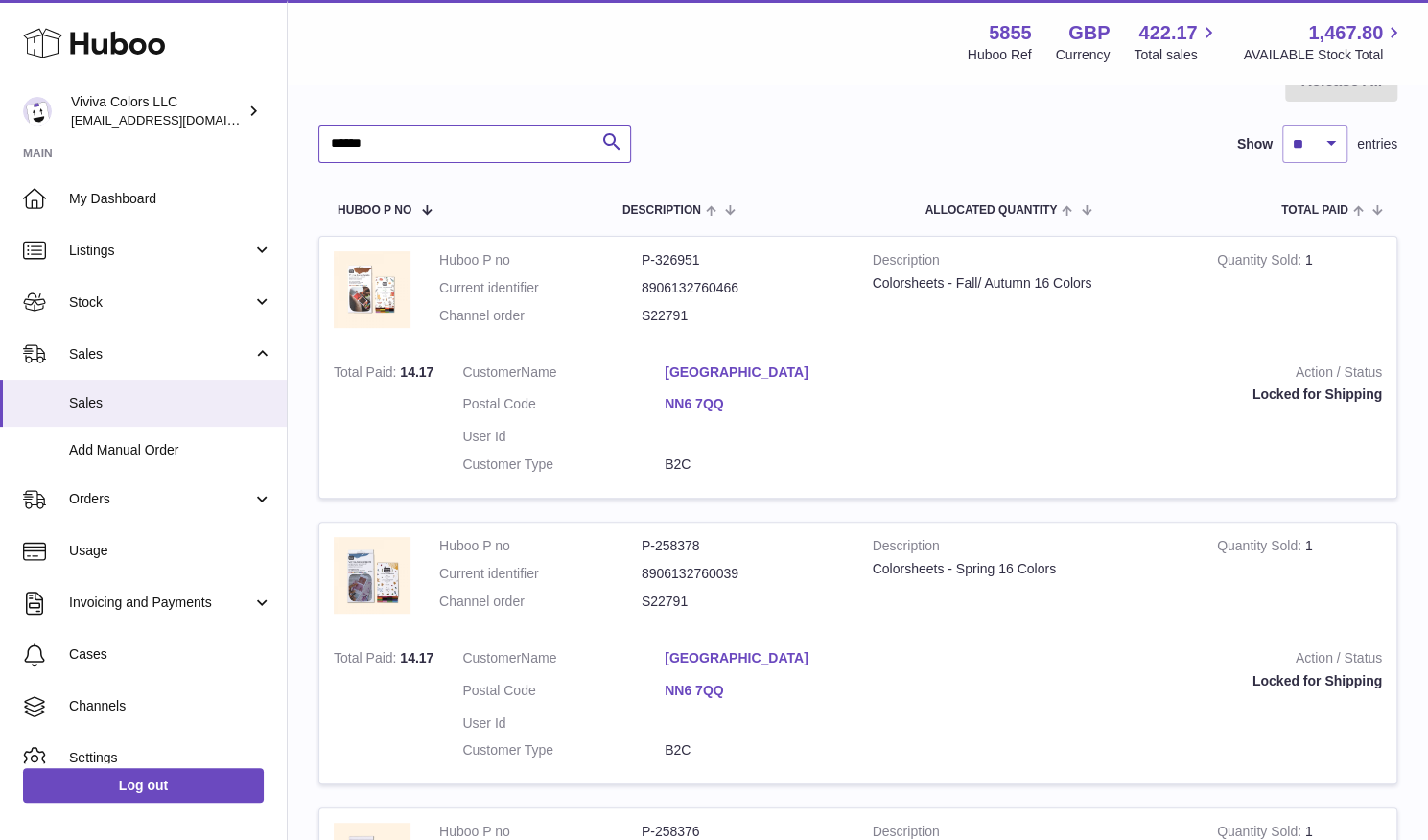
scroll to position [215, 0]
drag, startPoint x: 419, startPoint y: 163, endPoint x: 324, endPoint y: 148, distance: 96.2
click at [324, 148] on input "******" at bounding box center [474, 144] width 312 height 39
paste input "*********"
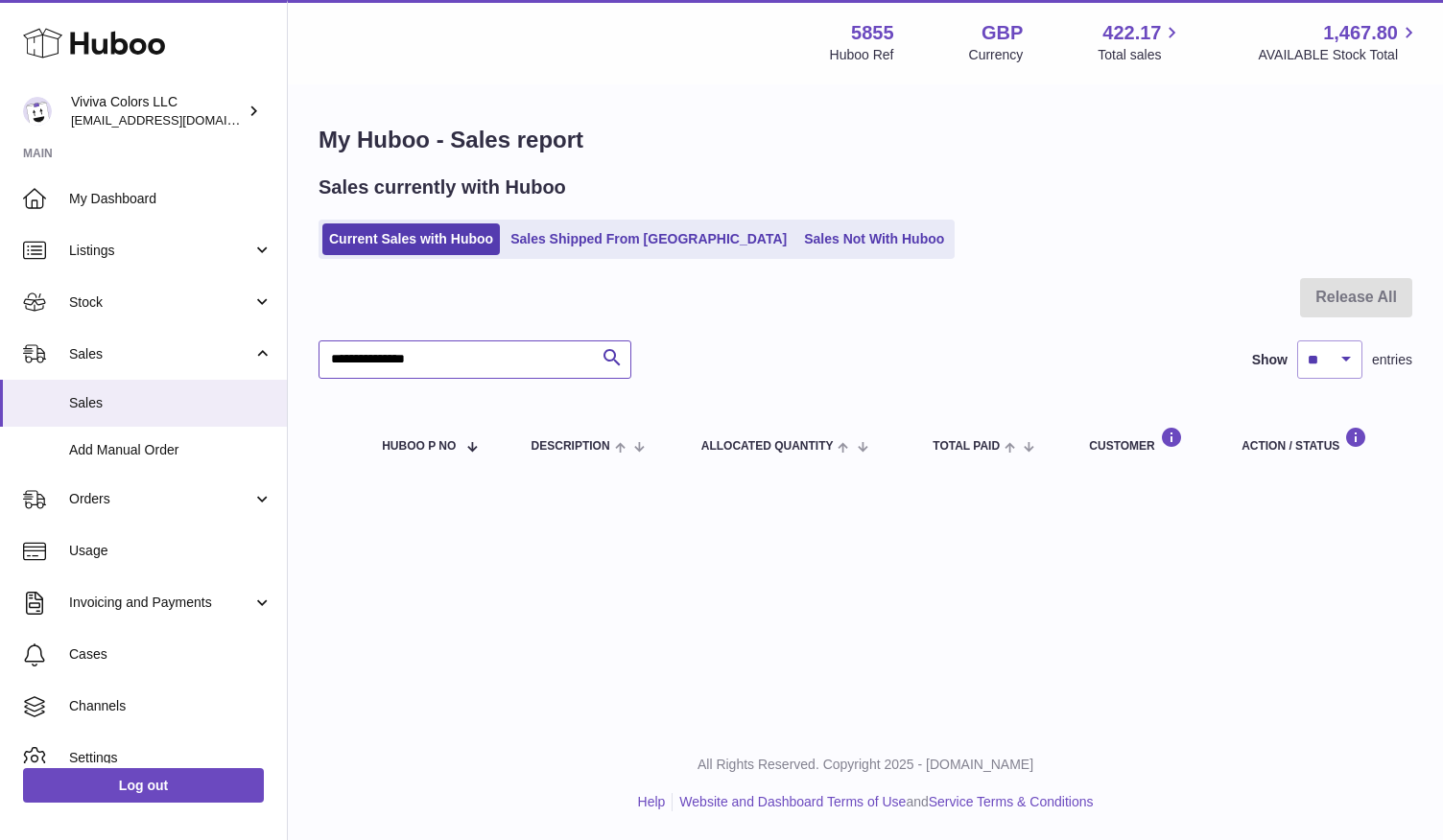
drag, startPoint x: 451, startPoint y: 354, endPoint x: 378, endPoint y: 377, distance: 76.5
click at [378, 377] on input "**********" at bounding box center [474, 359] width 312 height 39
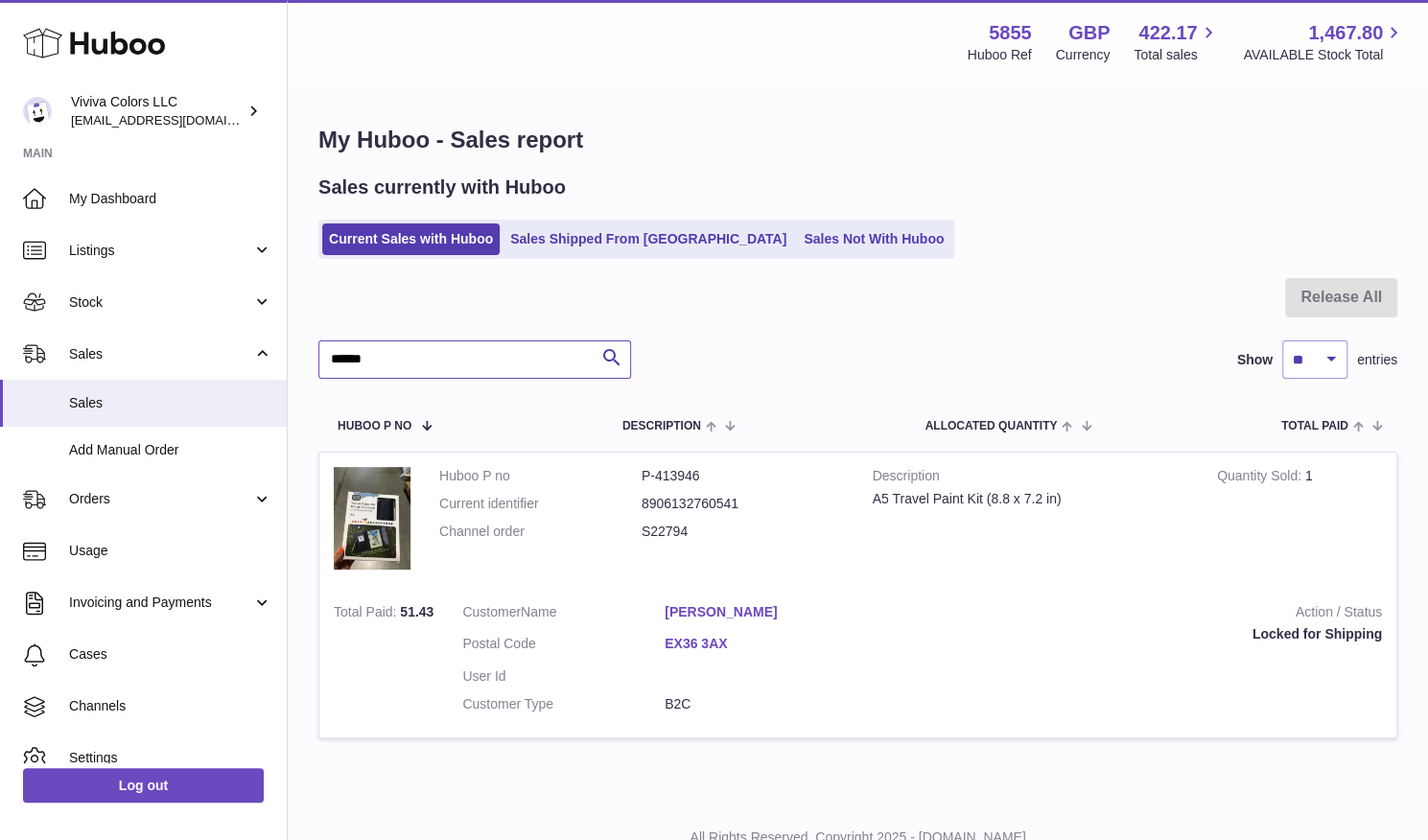
drag, startPoint x: 415, startPoint y: 370, endPoint x: 301, endPoint y: 379, distance: 114.4
click at [301, 379] on div "My Huboo - Sales report Sales currently with Huboo Current Sales with Huboo Sal…" at bounding box center [857, 443] width 1141 height 714
paste input "text"
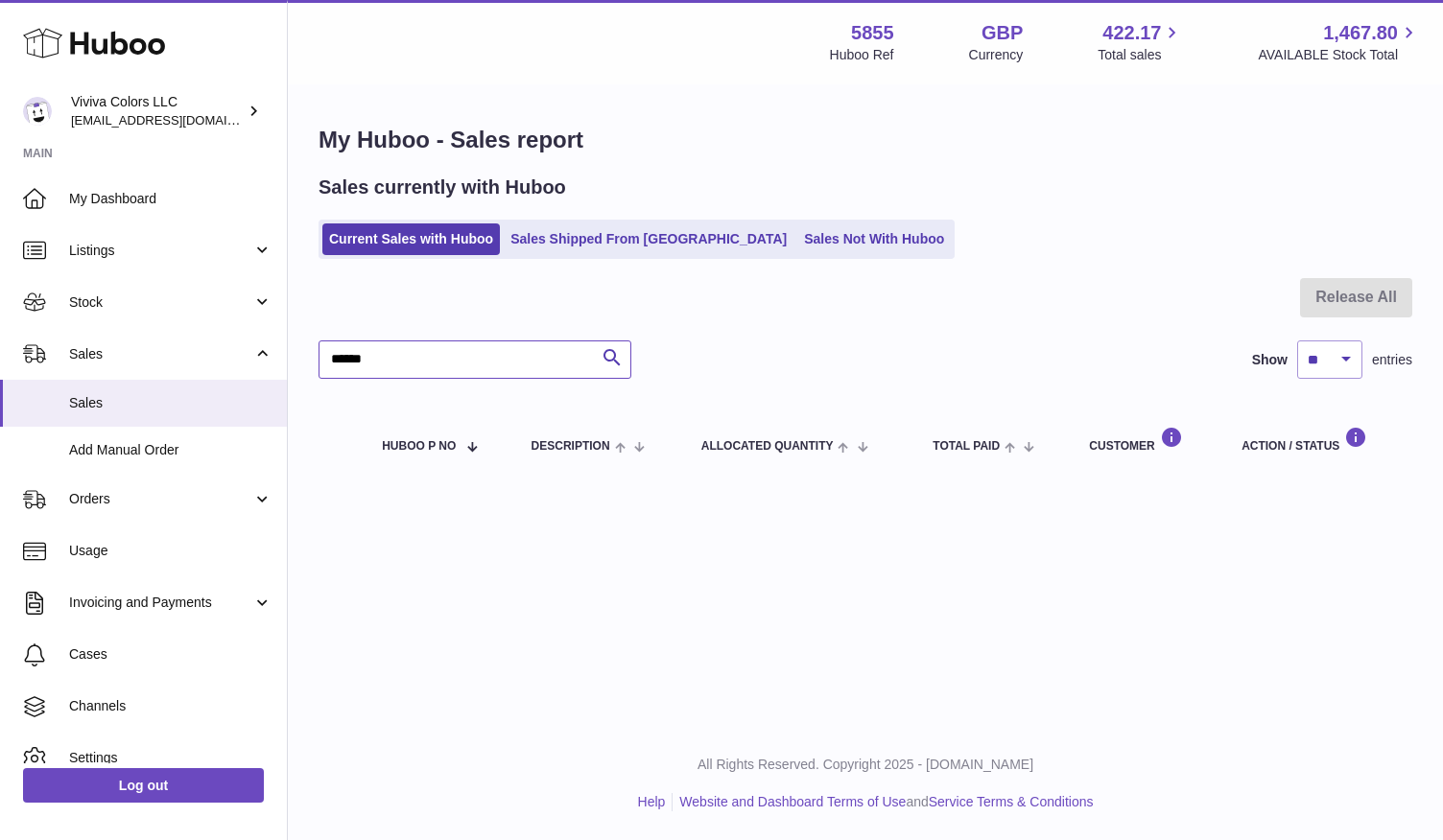
drag, startPoint x: 405, startPoint y: 364, endPoint x: 316, endPoint y: 356, distance: 89.4
click at [316, 356] on div "My Huboo - Sales report Sales currently with Huboo Current Sales with Huboo Sal…" at bounding box center [864, 303] width 1155 height 433
paste input "text"
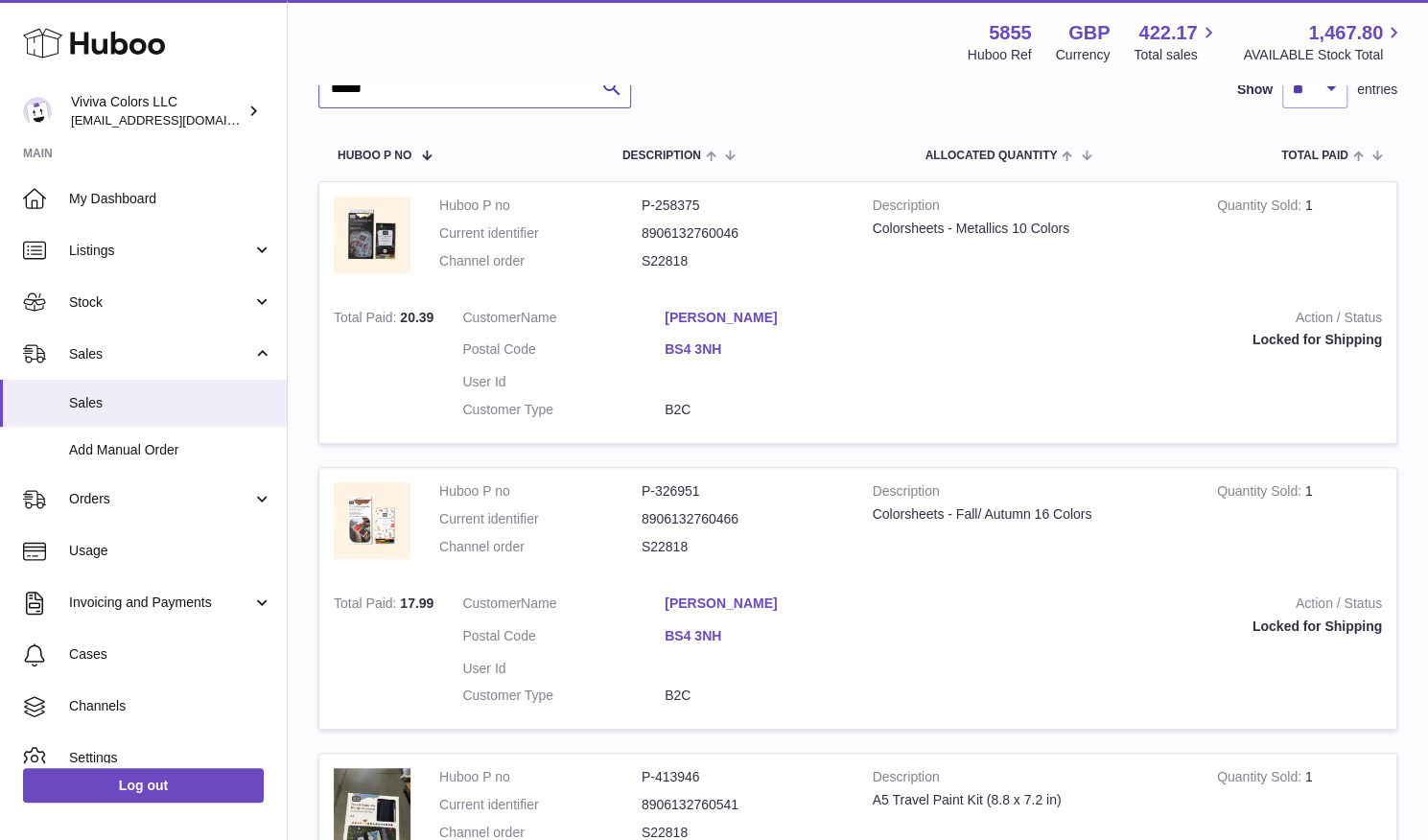
scroll to position [261, 0]
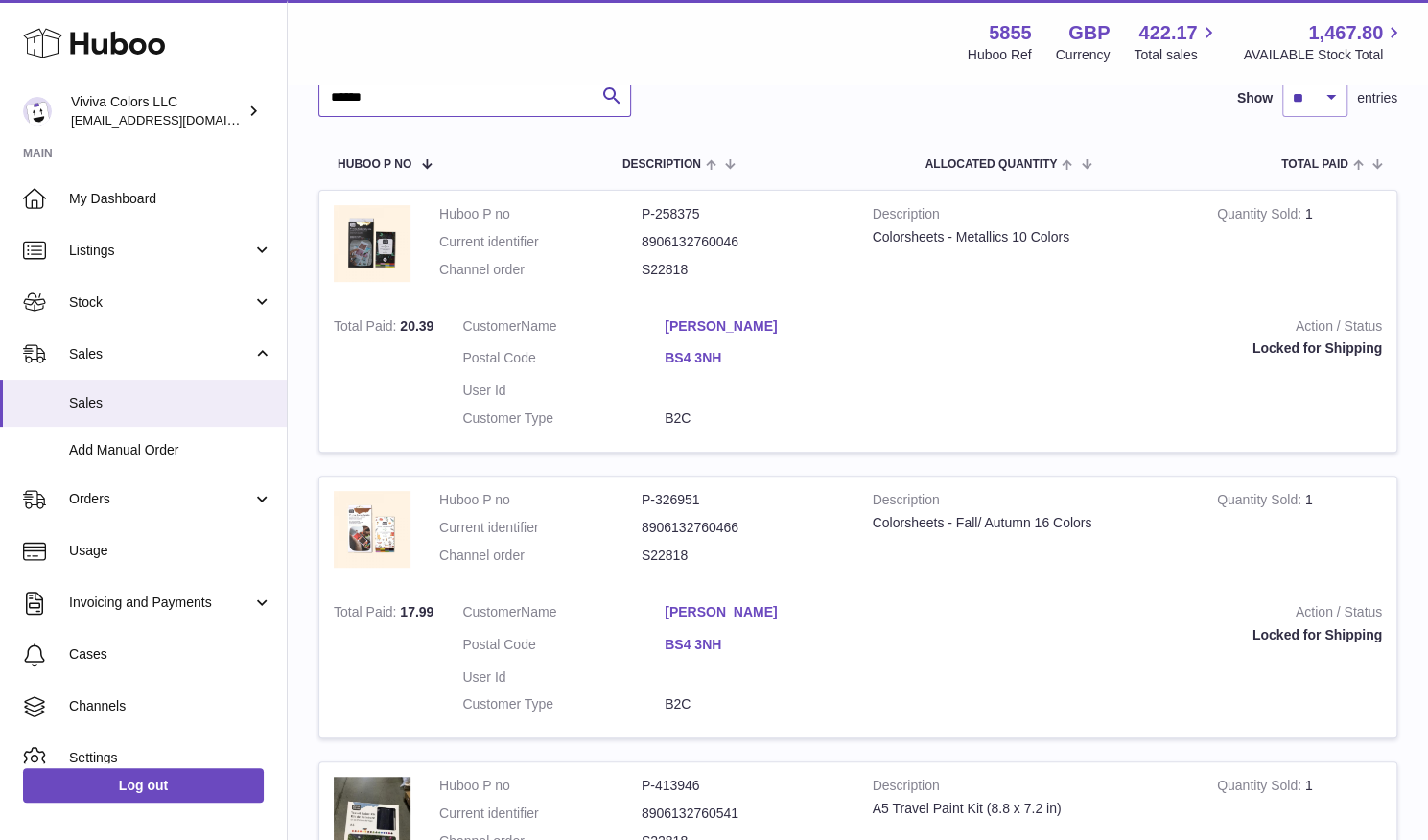
type input "******"
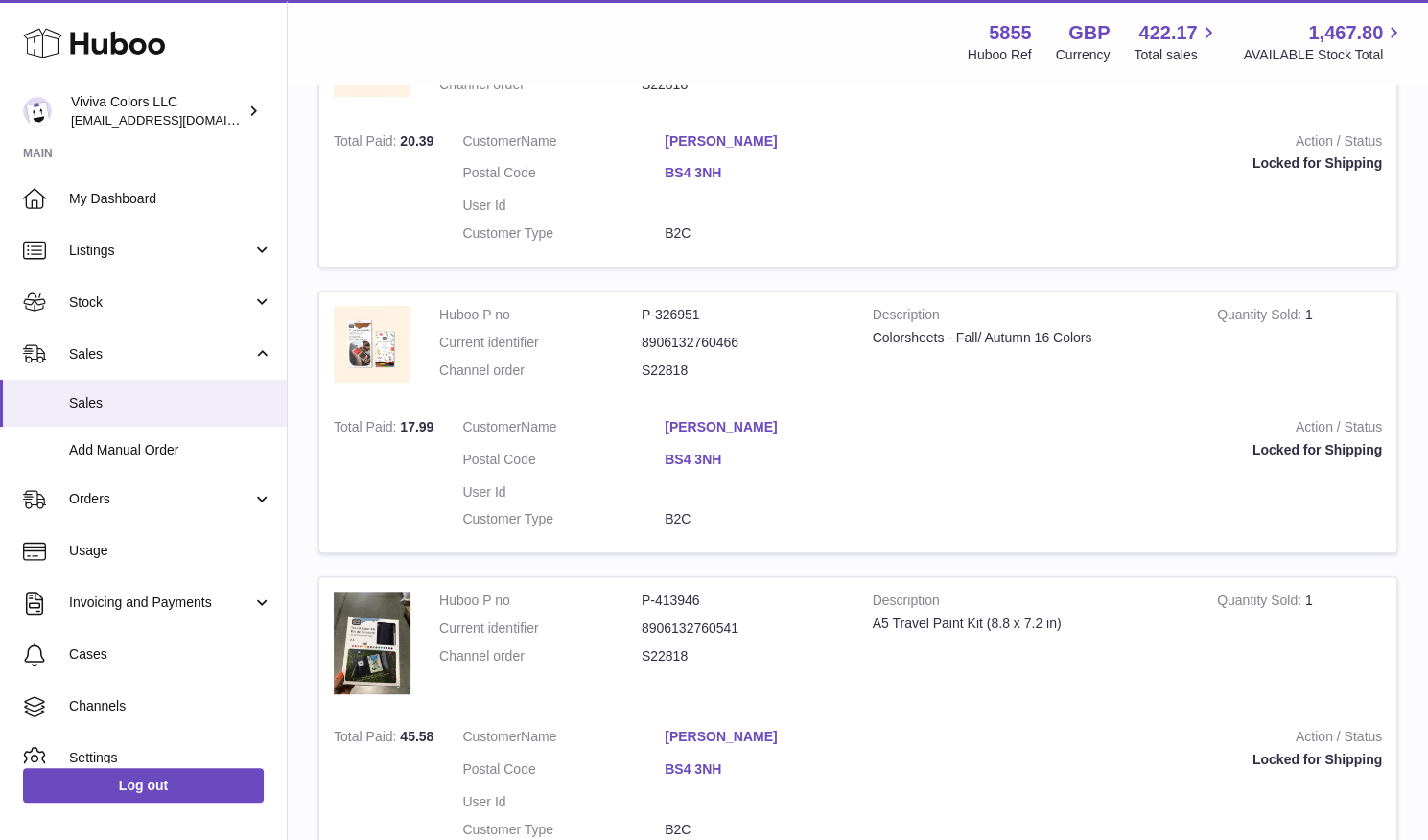
scroll to position [0, 0]
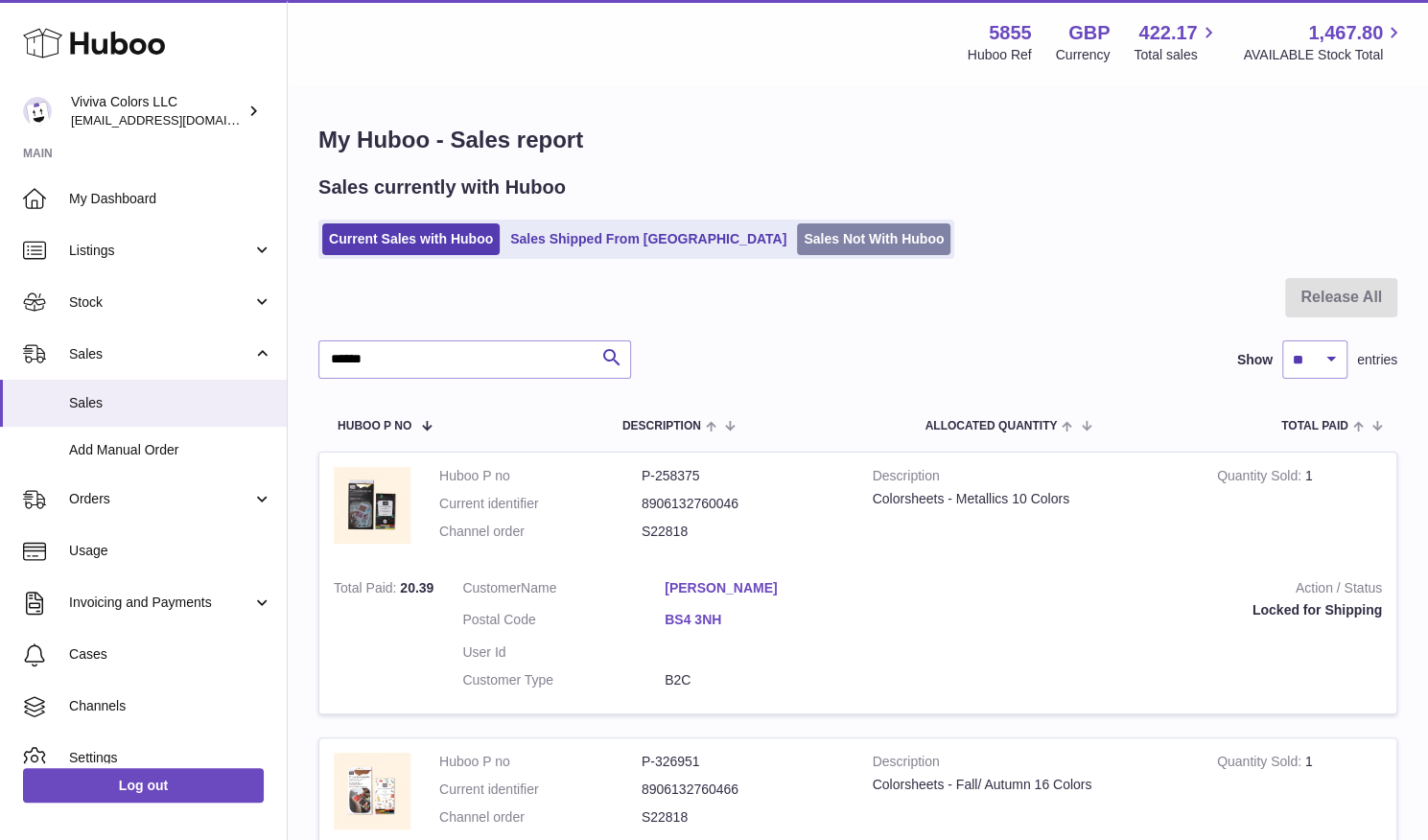
click at [797, 243] on link "Sales Not With Huboo" at bounding box center [873, 240] width 153 height 32
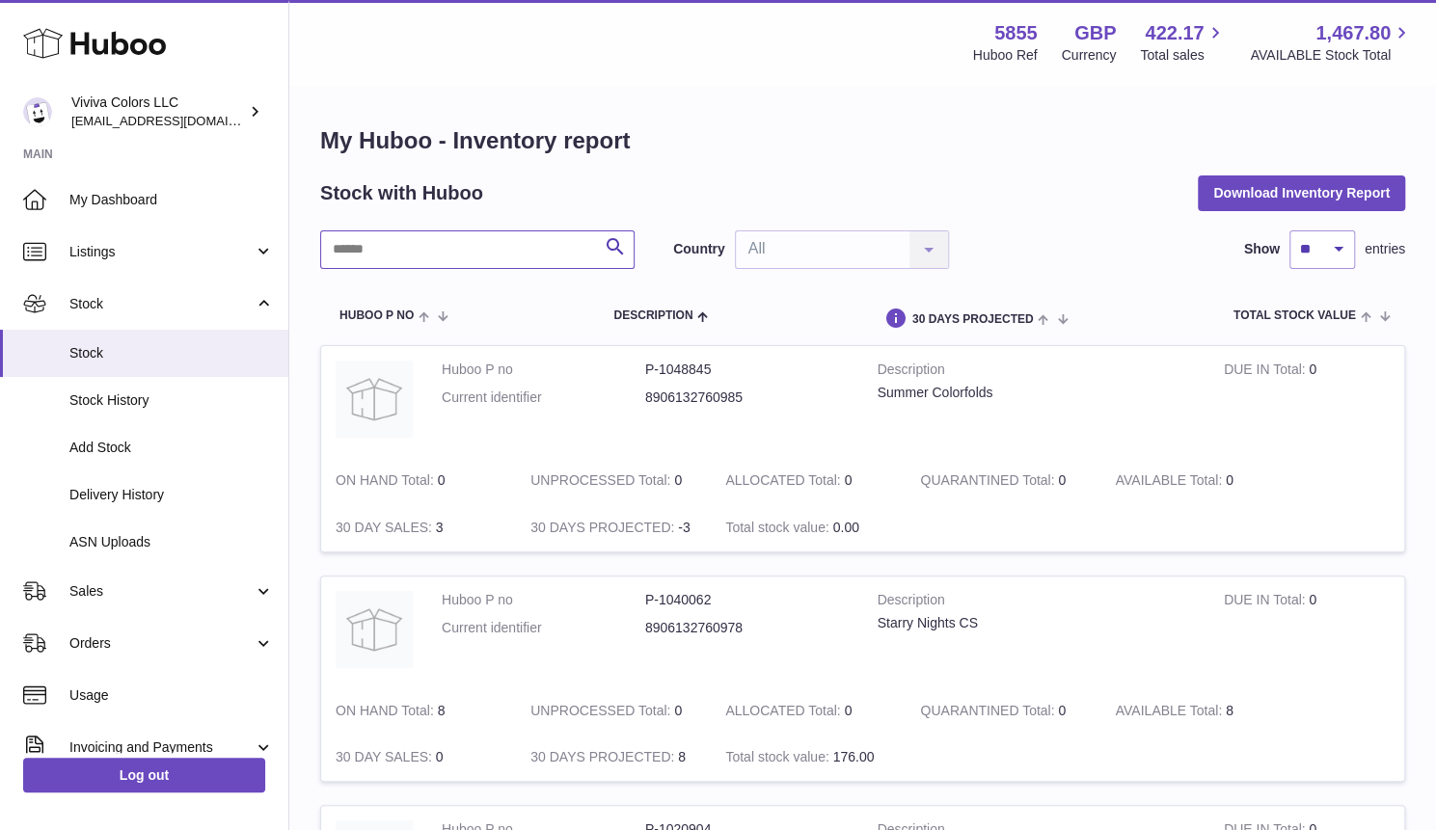
click at [483, 254] on input "text" at bounding box center [477, 250] width 314 height 39
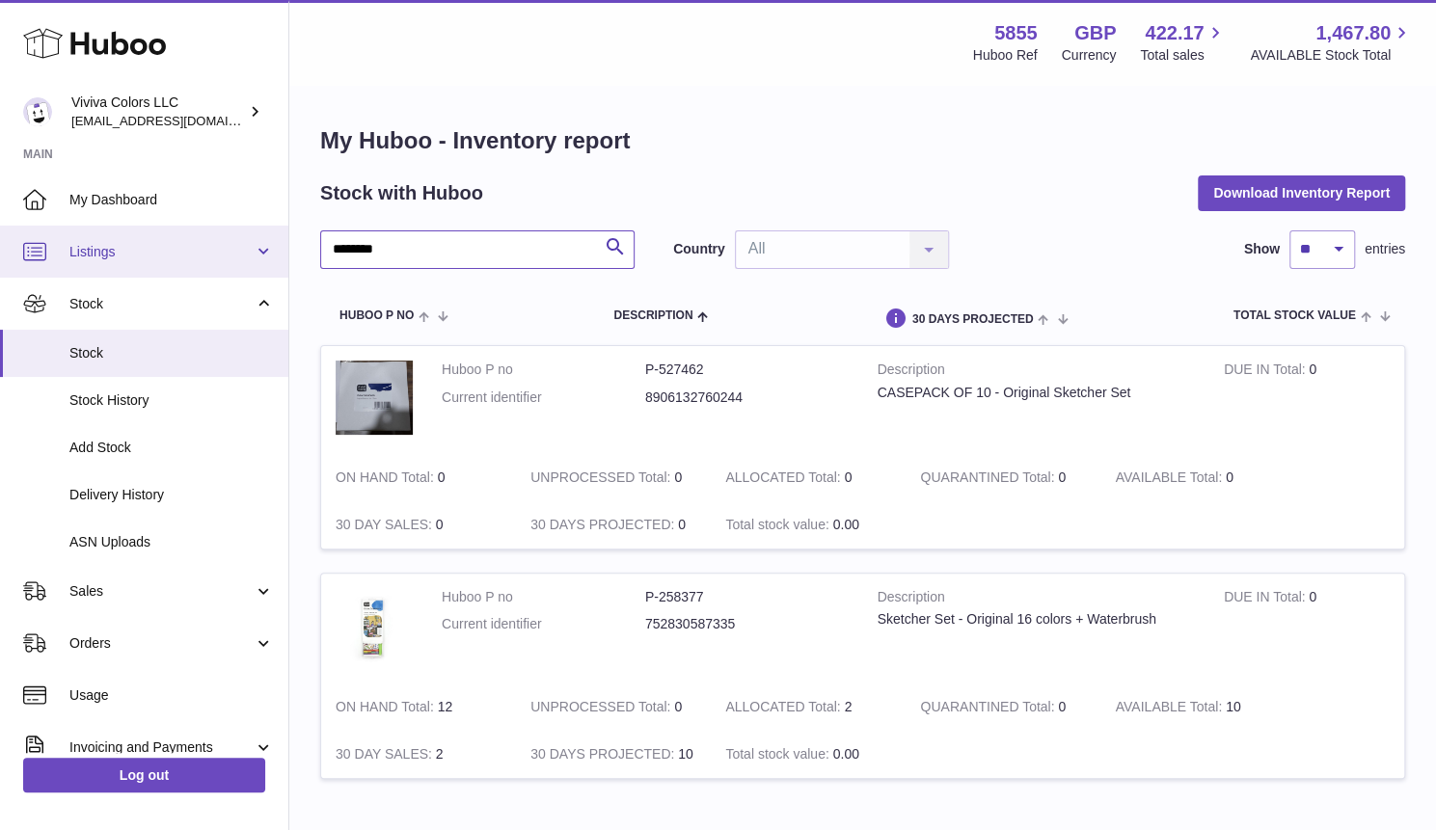
drag, startPoint x: 497, startPoint y: 246, endPoint x: 280, endPoint y: 268, distance: 218.1
click at [280, 268] on div "Huboo Viviva Colors LLC admin@vivivacolors.com Main My Dashboard Listings Not w…" at bounding box center [718, 477] width 1436 height 955
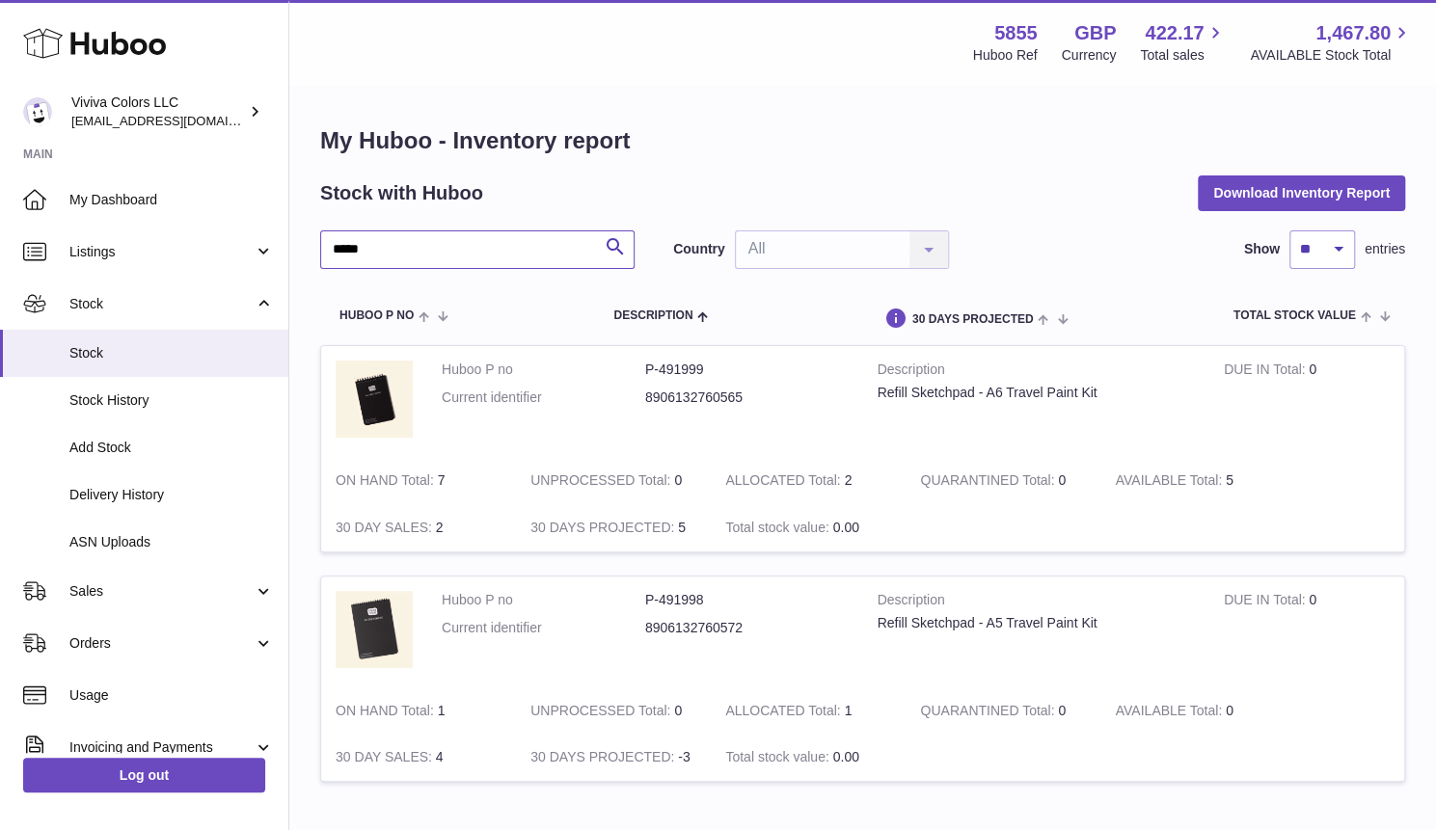
type input "*****"
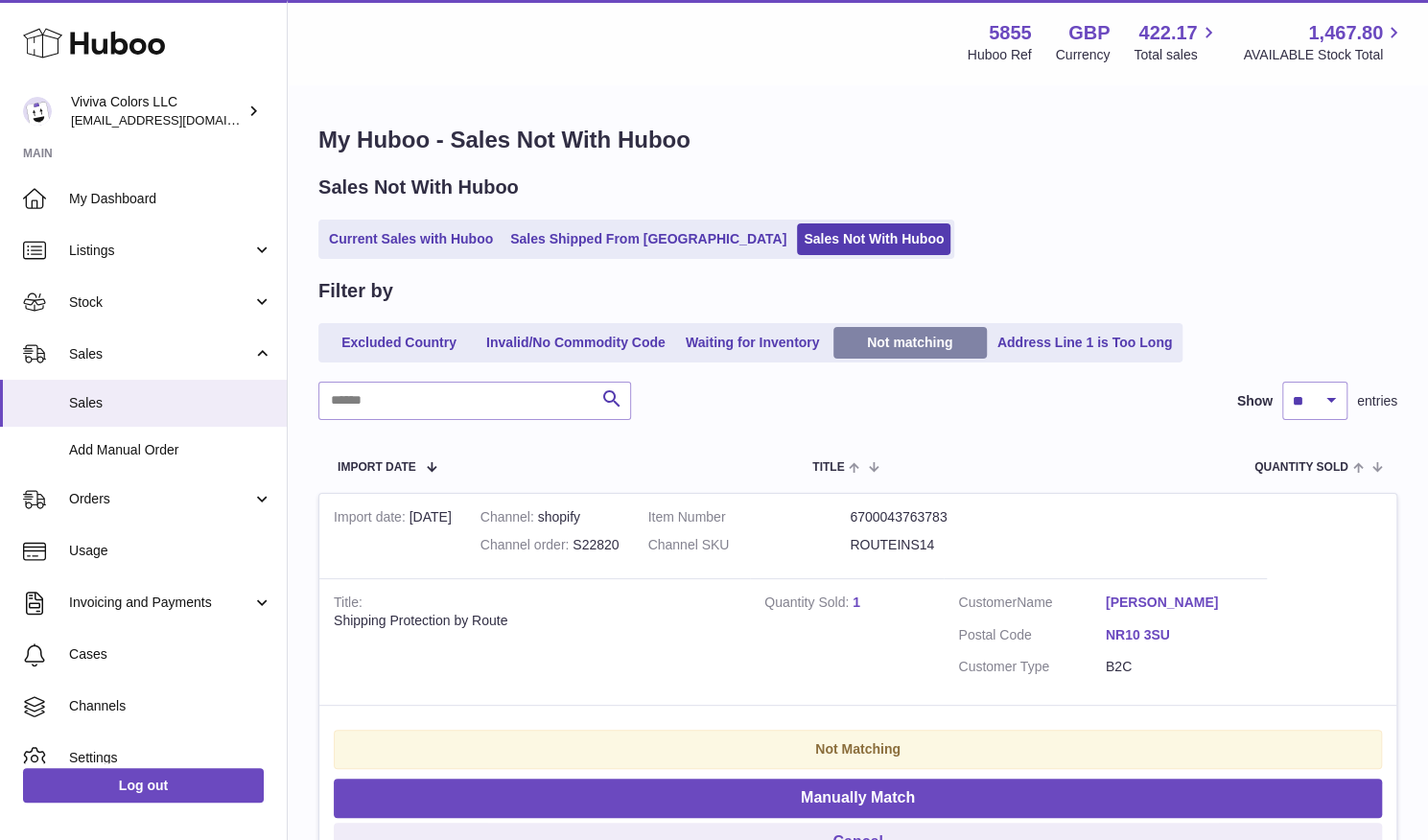
click at [905, 350] on link "Not matching" at bounding box center [910, 343] width 153 height 32
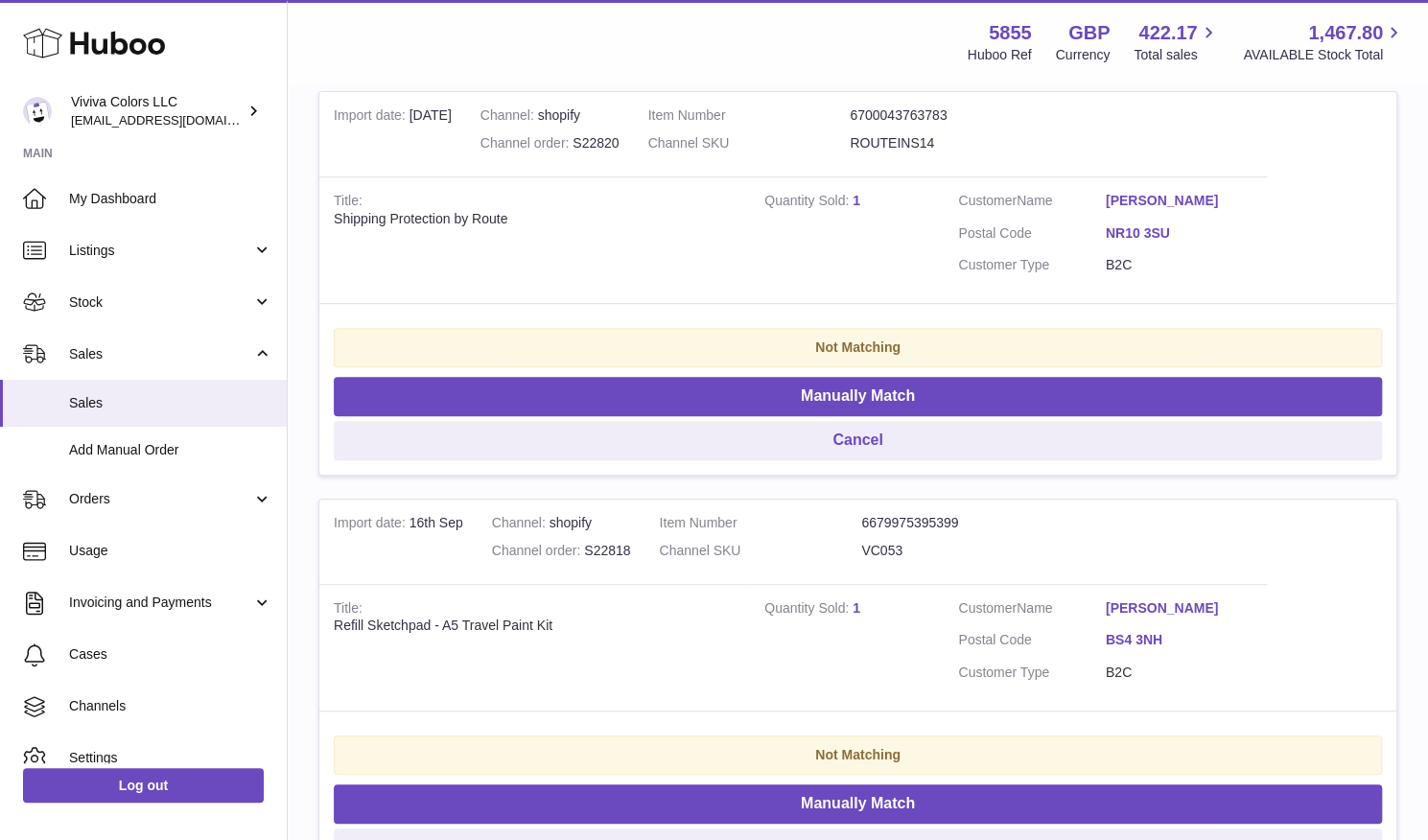
scroll to position [346, 0]
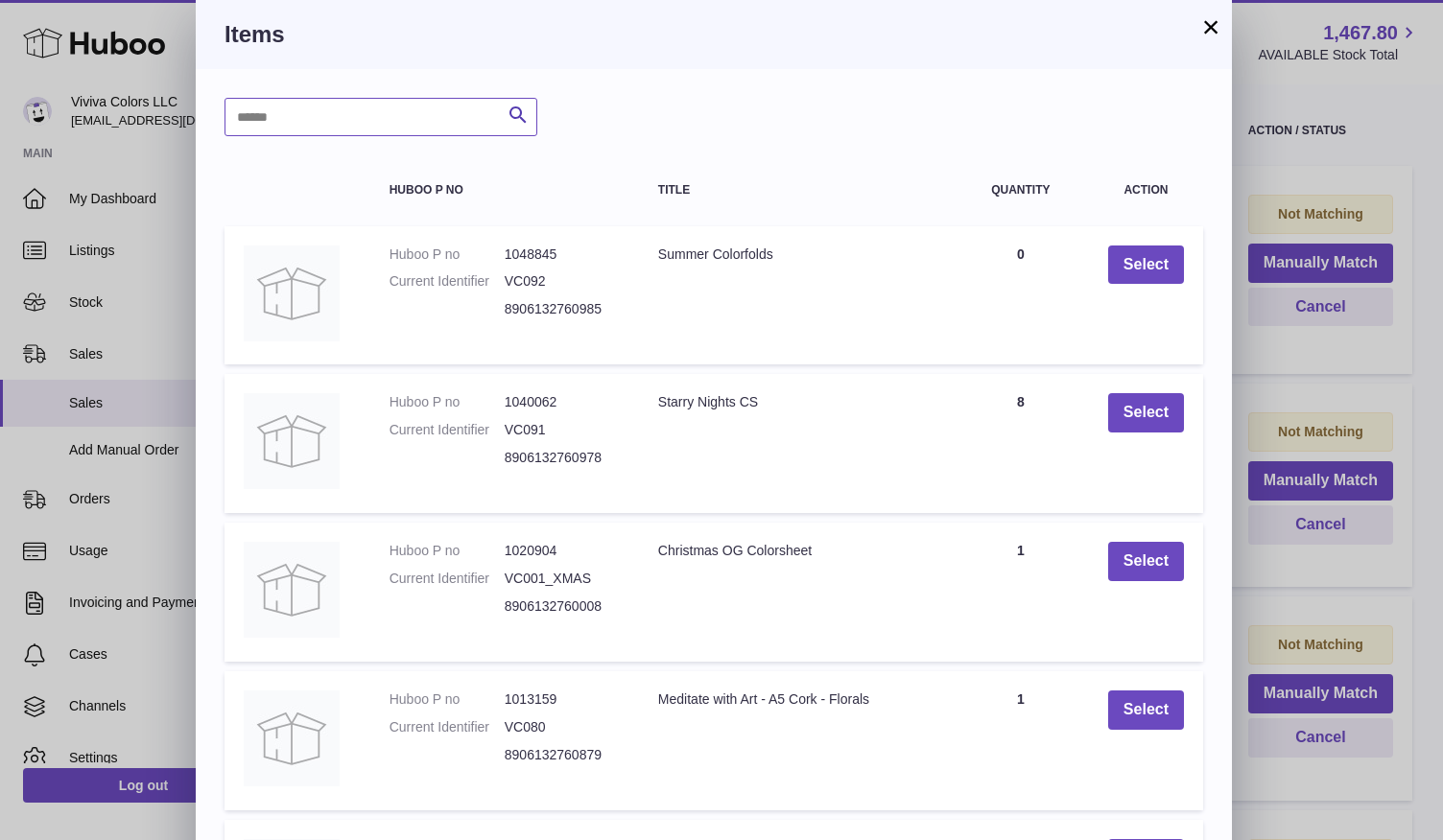
click at [379, 121] on input "text" at bounding box center [381, 116] width 312 height 39
click at [310, 117] on input "*****" at bounding box center [381, 116] width 312 height 39
type input "******"
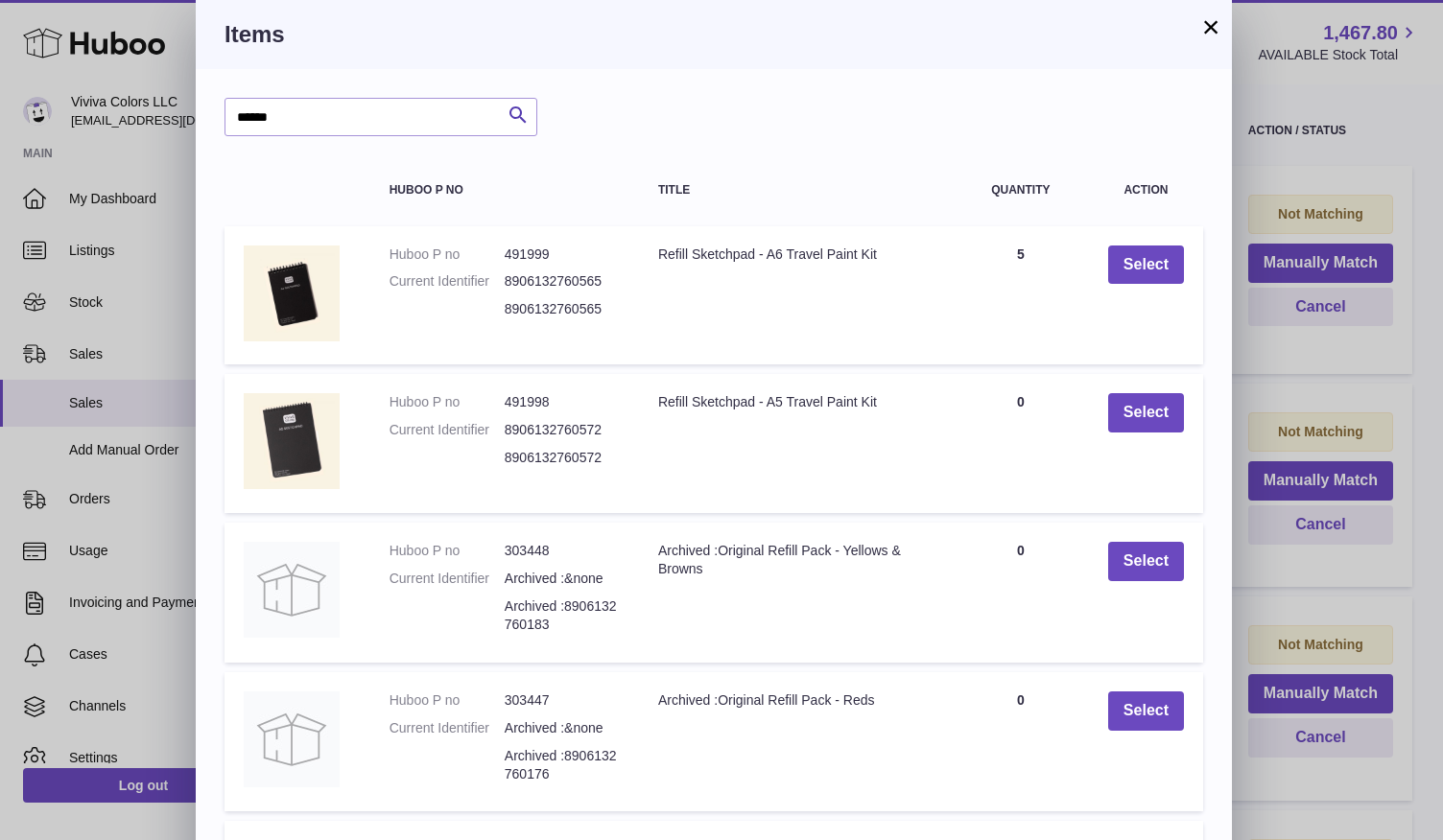
click at [1208, 27] on button "×" at bounding box center [1210, 26] width 23 height 23
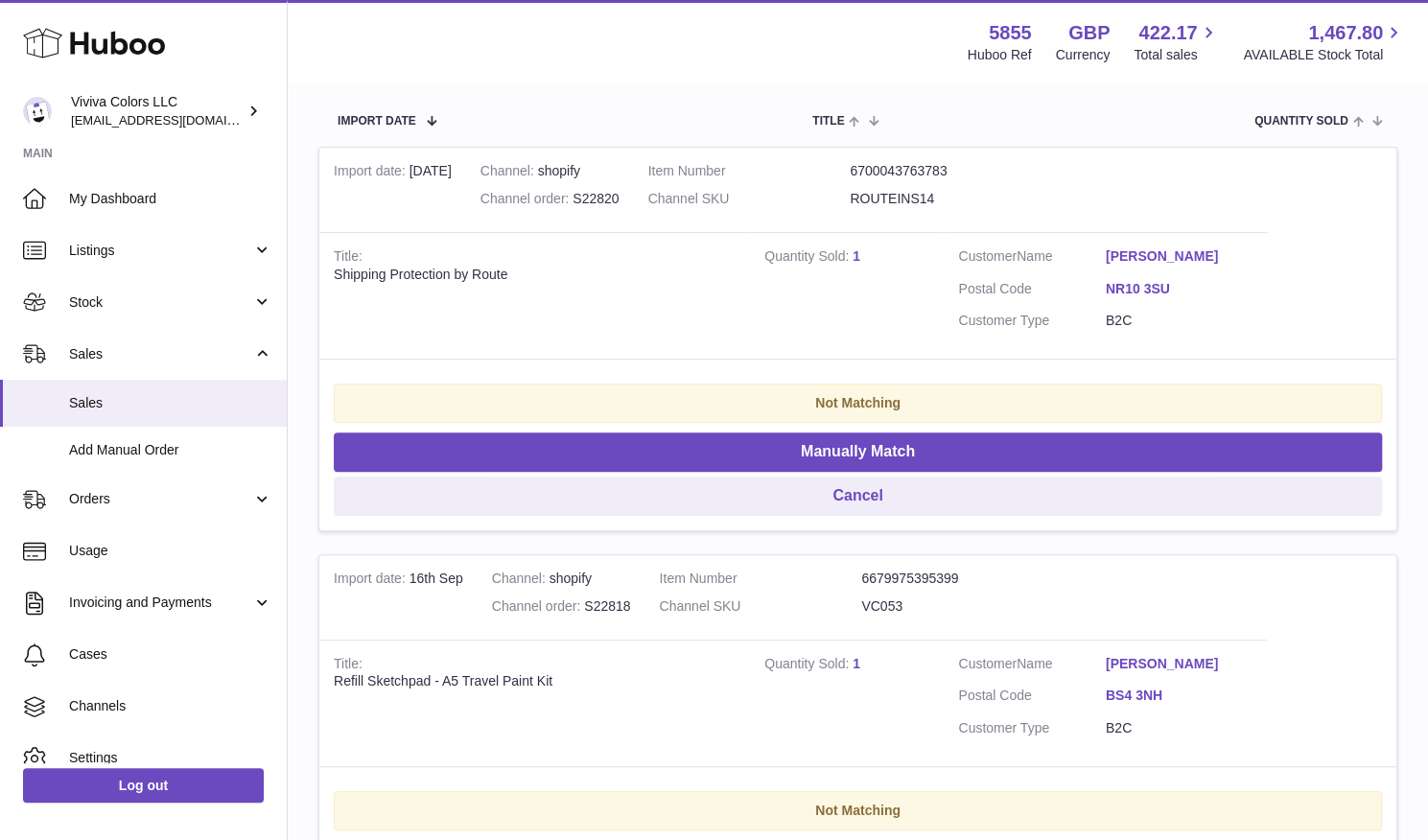
scroll to position [0, 0]
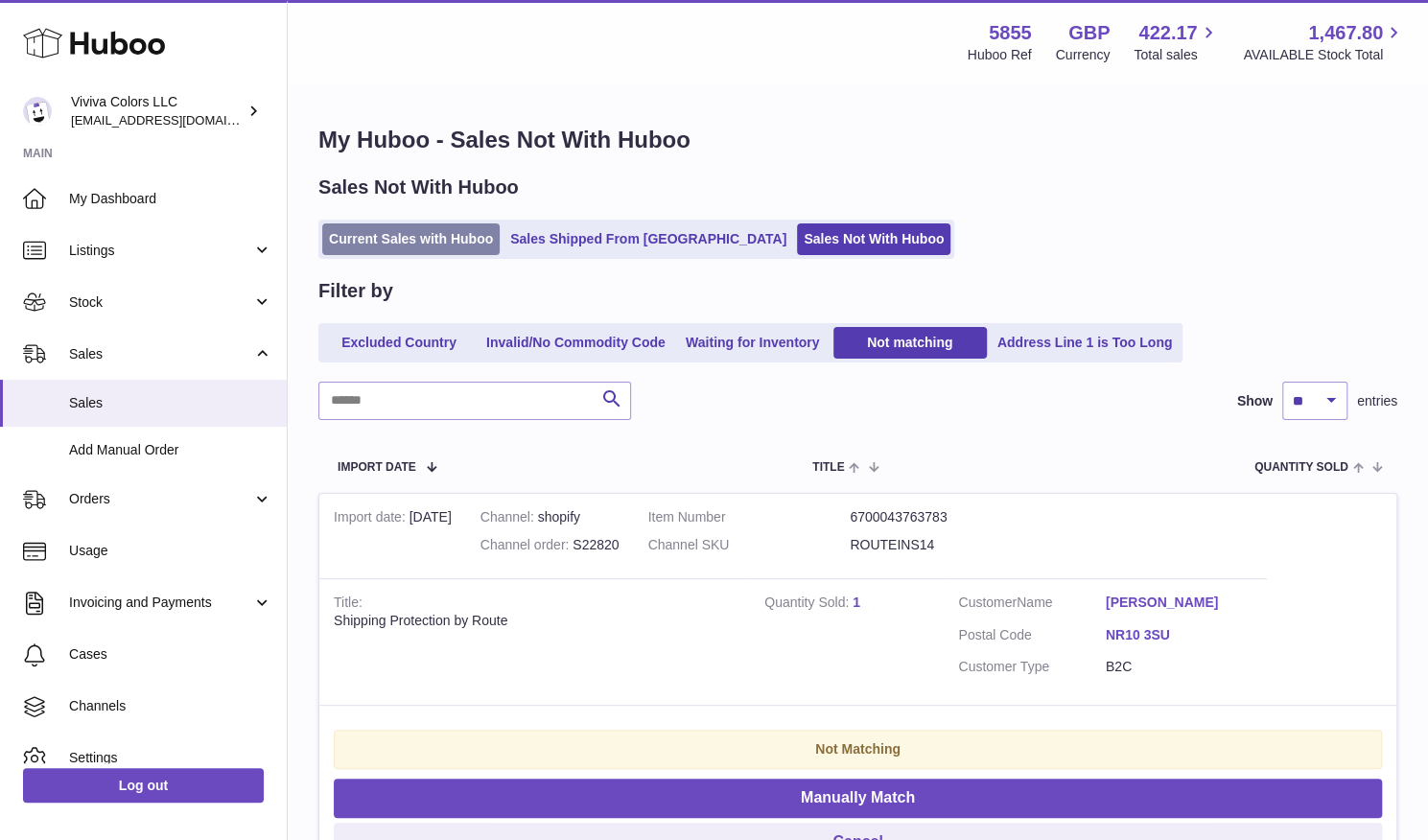
click at [432, 249] on link "Current Sales with Huboo" at bounding box center [411, 240] width 177 height 32
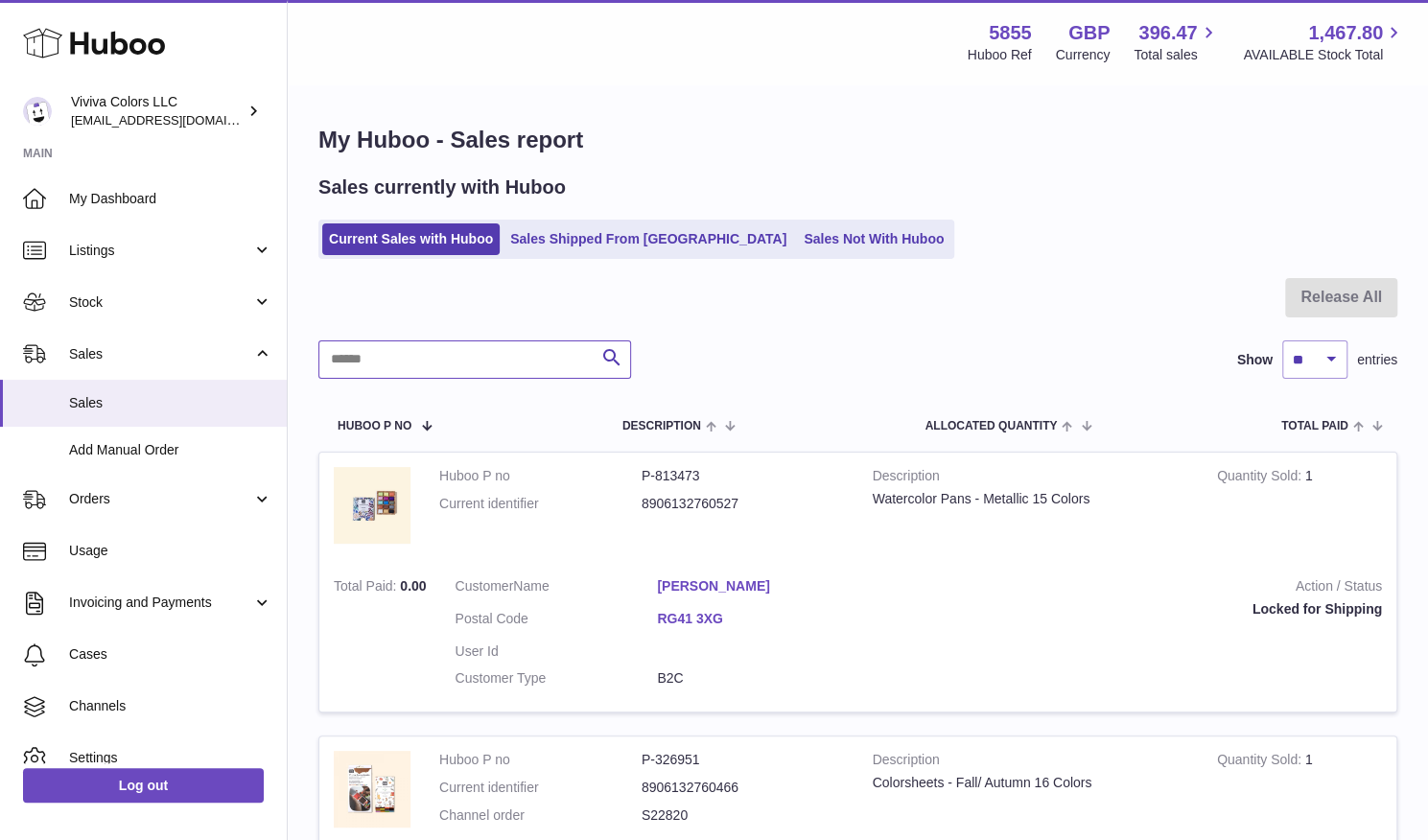
click at [454, 364] on input "text" at bounding box center [474, 359] width 312 height 39
paste input "******"
drag, startPoint x: 423, startPoint y: 354, endPoint x: 313, endPoint y: 344, distance: 110.5
paste input "text"
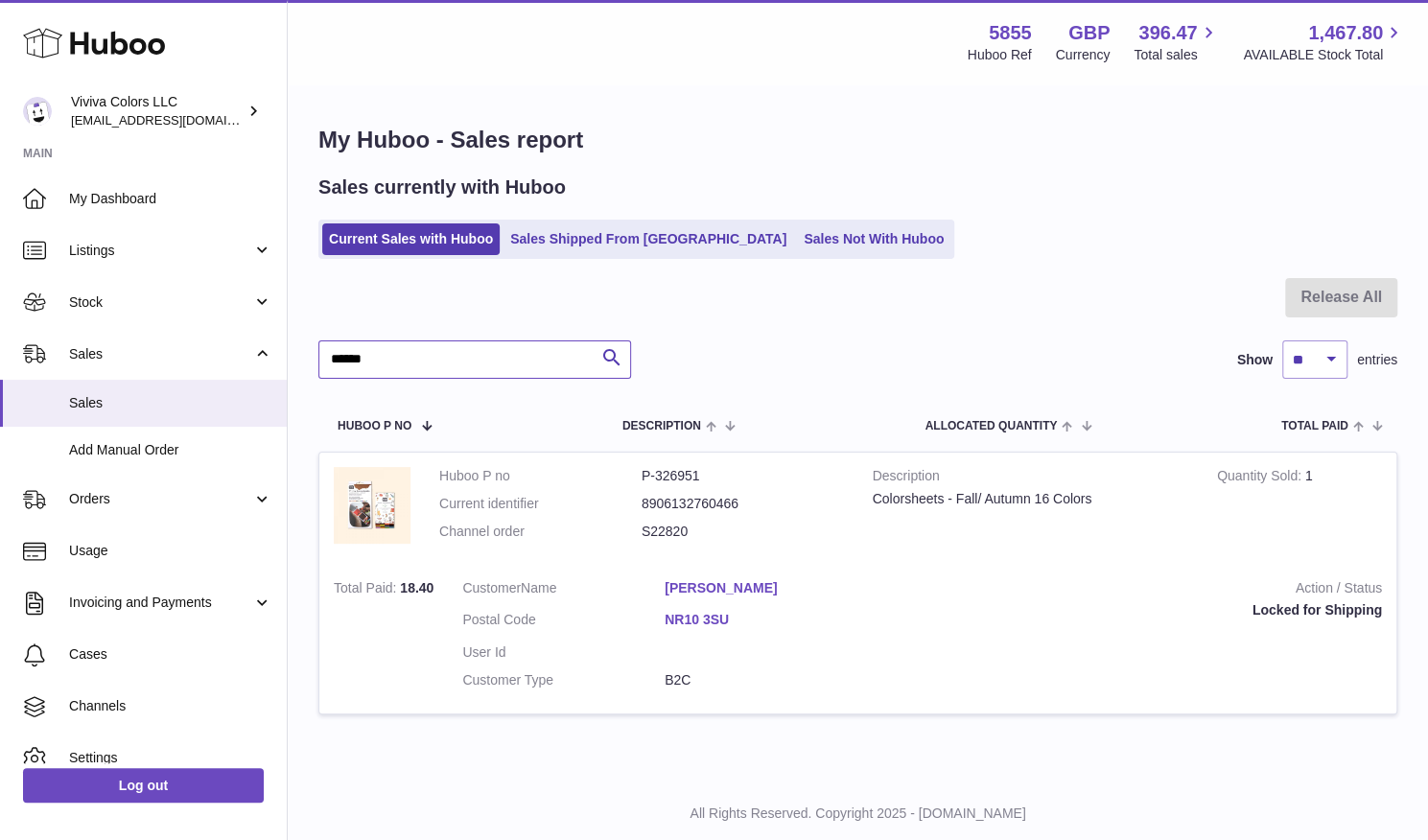
scroll to position [15, 0]
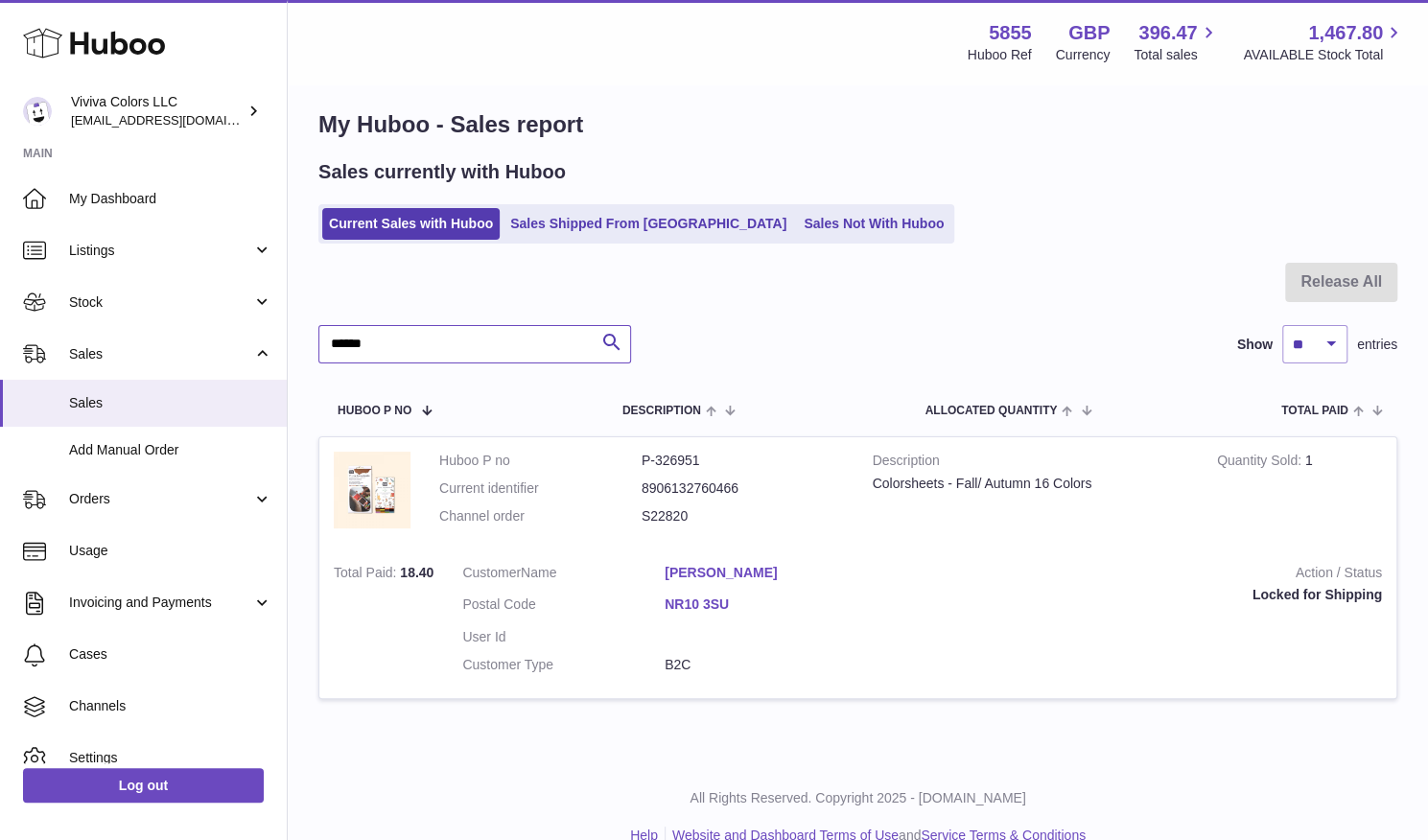
drag, startPoint x: 413, startPoint y: 336, endPoint x: 307, endPoint y: 366, distance: 110.2
click at [307, 366] on div "My Huboo - Sales report Sales currently with Huboo Current Sales with Huboo Sal…" at bounding box center [857, 415] width 1141 height 689
paste input "text"
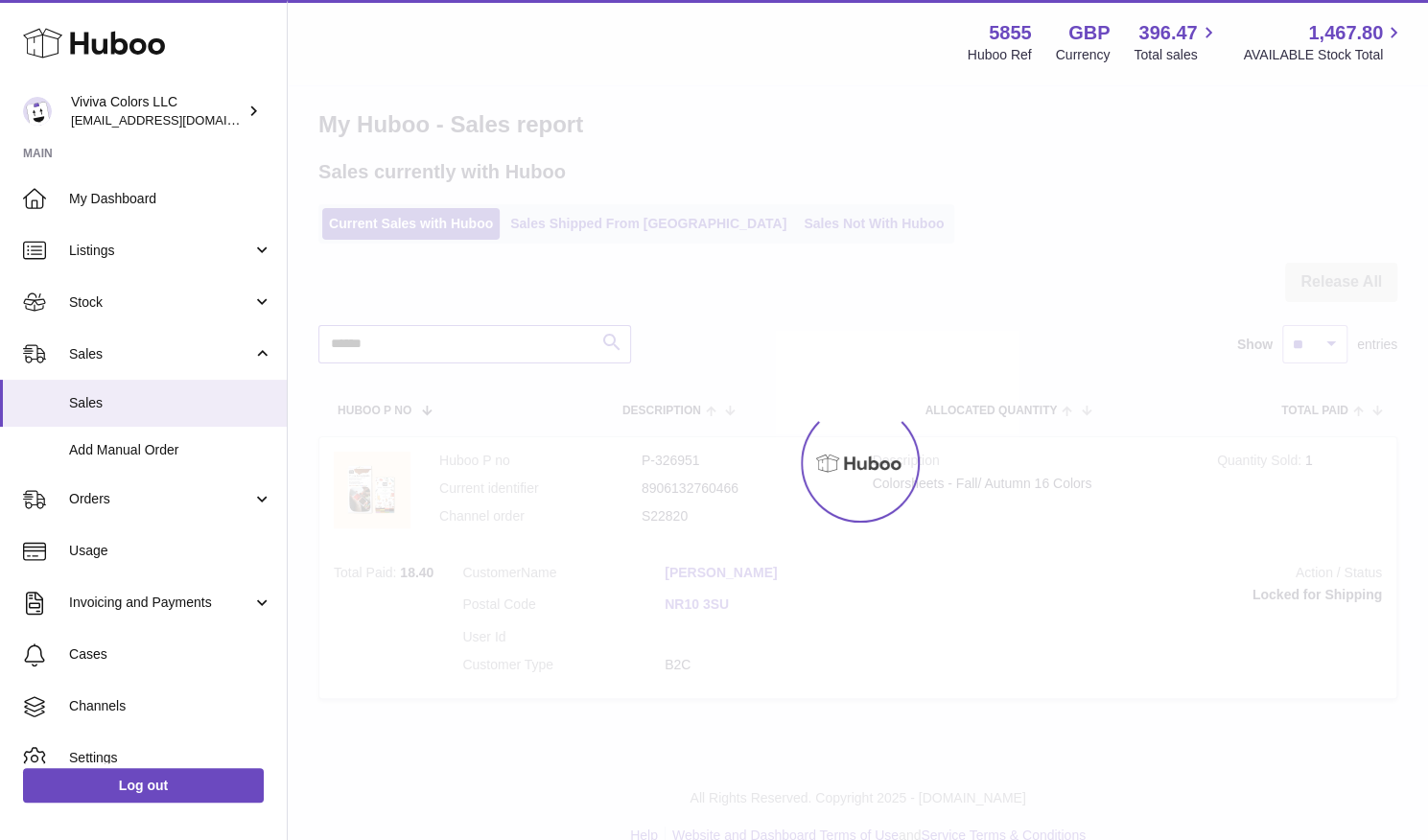
type input "******"
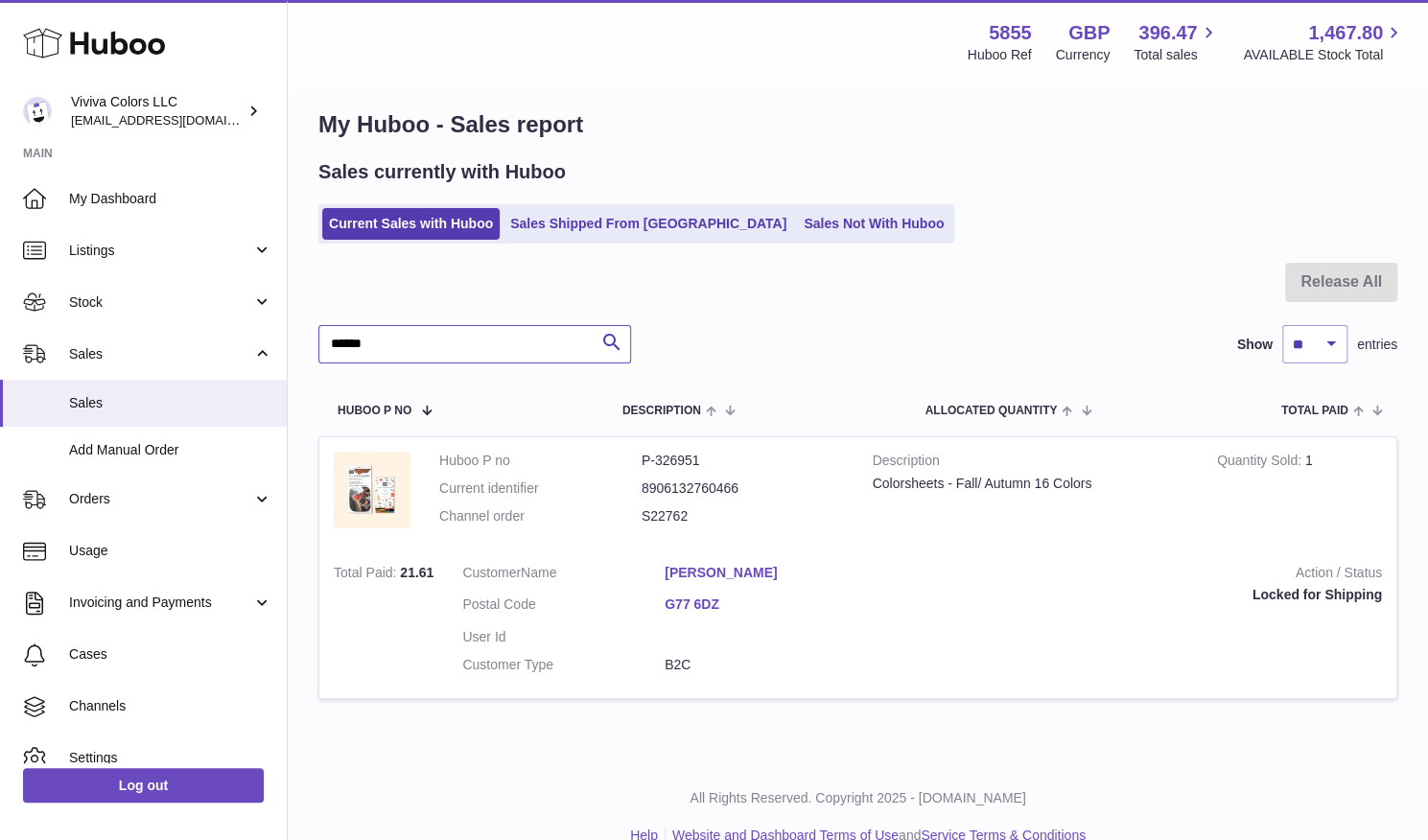
scroll to position [12, 0]
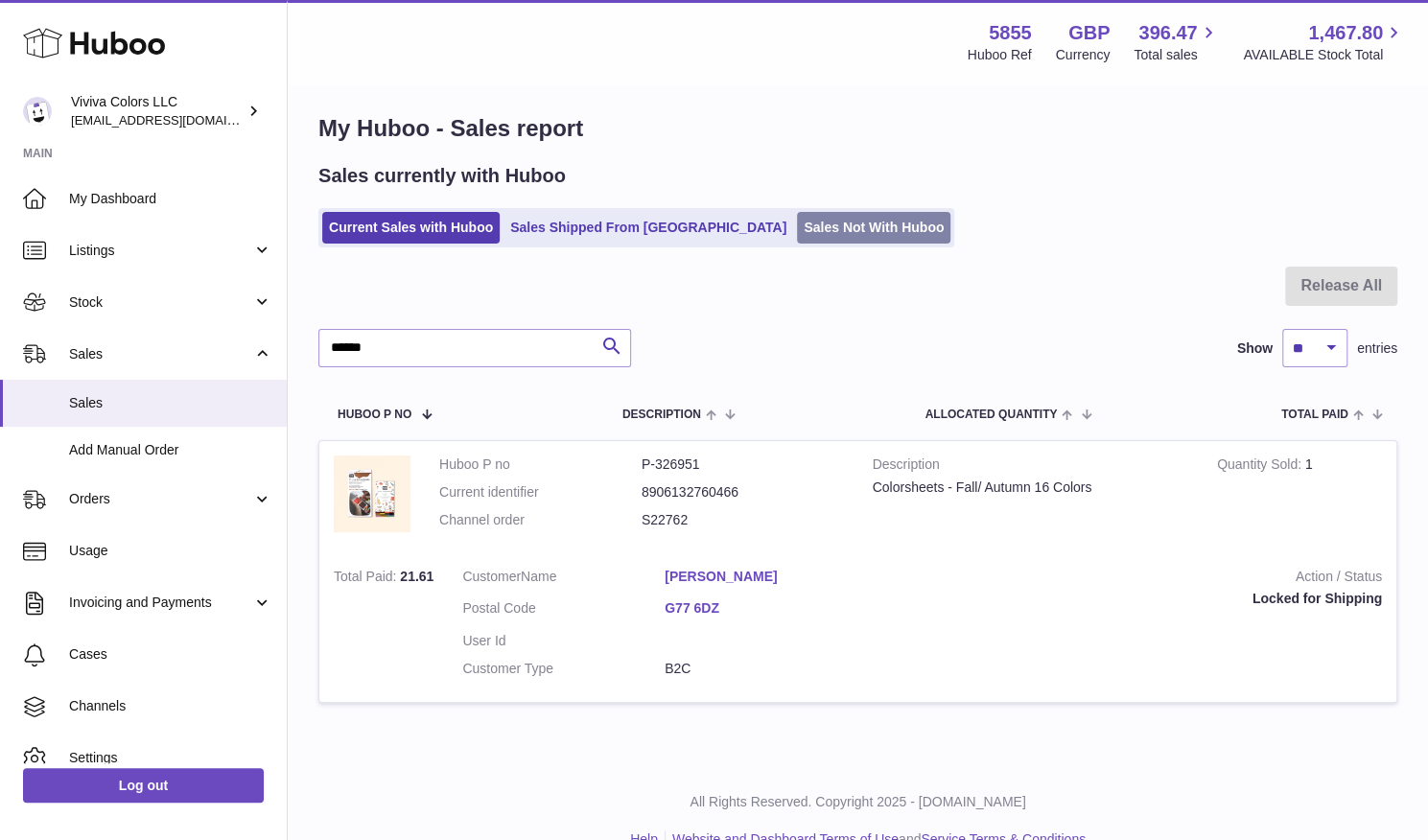
click at [797, 243] on link "Sales Not With Huboo" at bounding box center [873, 228] width 153 height 32
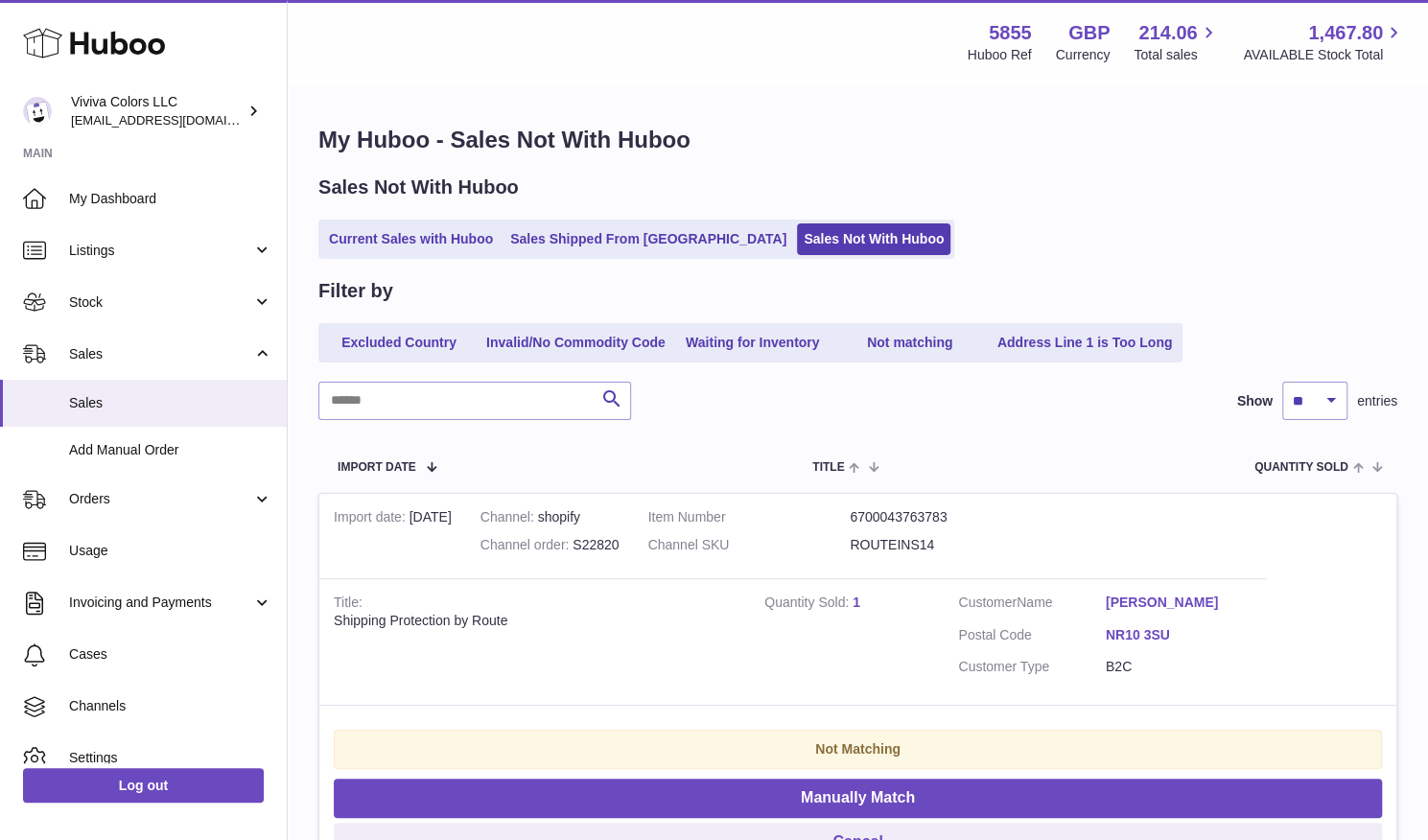
click at [1031, 222] on div "Current Sales with Huboo Sales Shipped From [GEOGRAPHIC_DATA] Sales Not With Hu…" at bounding box center [857, 240] width 1079 height 40
click at [625, 246] on link "Sales Shipped From [GEOGRAPHIC_DATA]" at bounding box center [647, 240] width 289 height 32
